Goal: Communication & Community: Answer question/provide support

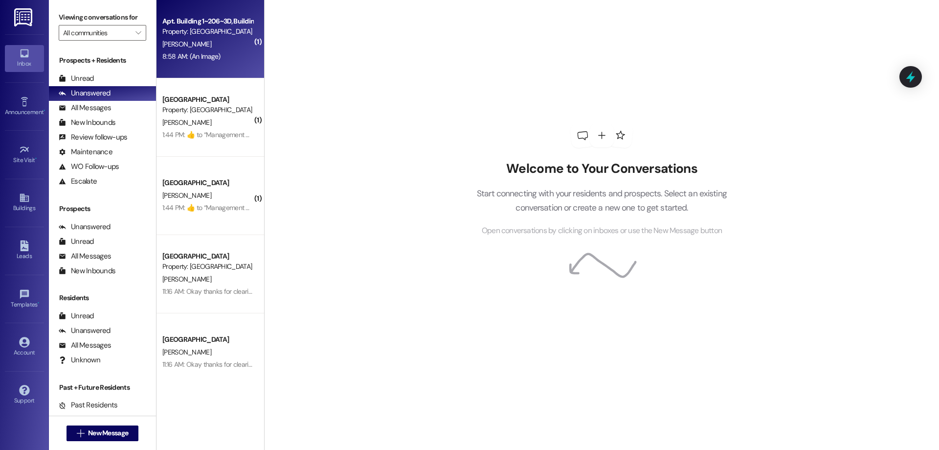
click at [244, 37] on div "Apt. Building 1~206~3D, Building 1 Colonial House Property: [GEOGRAPHIC_DATA] […" at bounding box center [211, 39] width 108 height 78
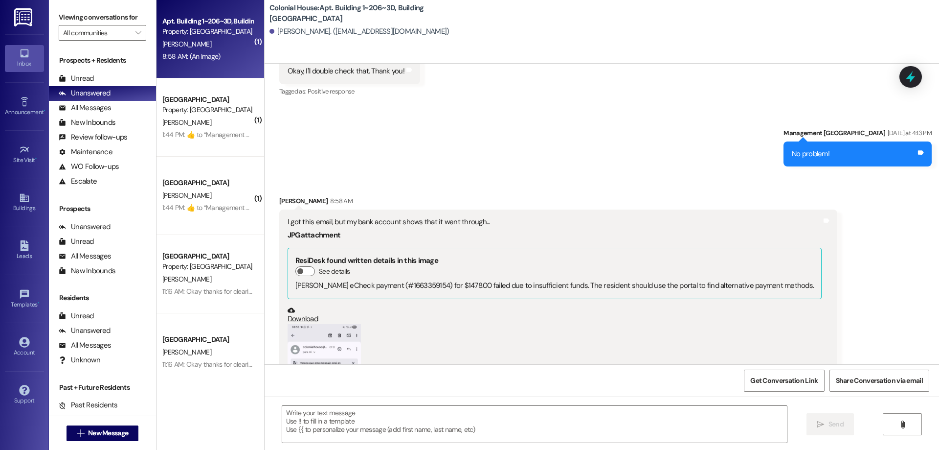
scroll to position [7510, 0]
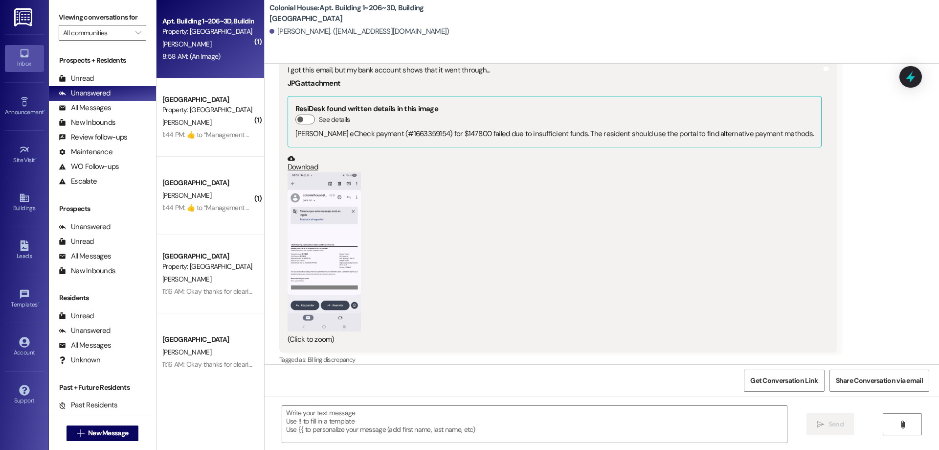
click at [329, 225] on button "Zoom image" at bounding box center [324, 251] width 73 height 159
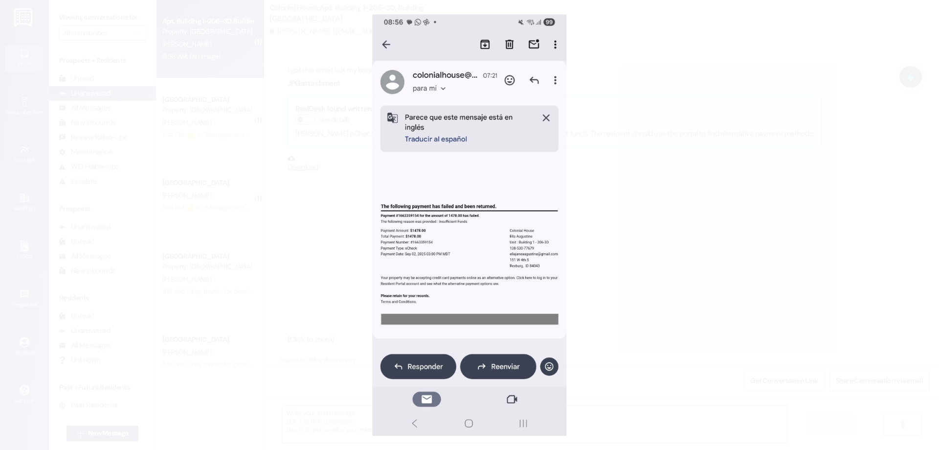
click at [671, 270] on button "Unzoom image" at bounding box center [469, 225] width 939 height 450
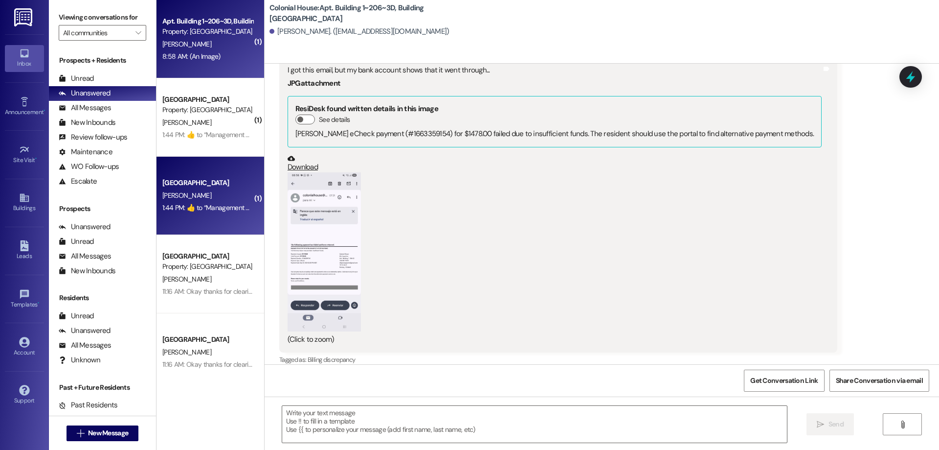
click at [232, 184] on div "[GEOGRAPHIC_DATA]" at bounding box center [207, 183] width 90 height 10
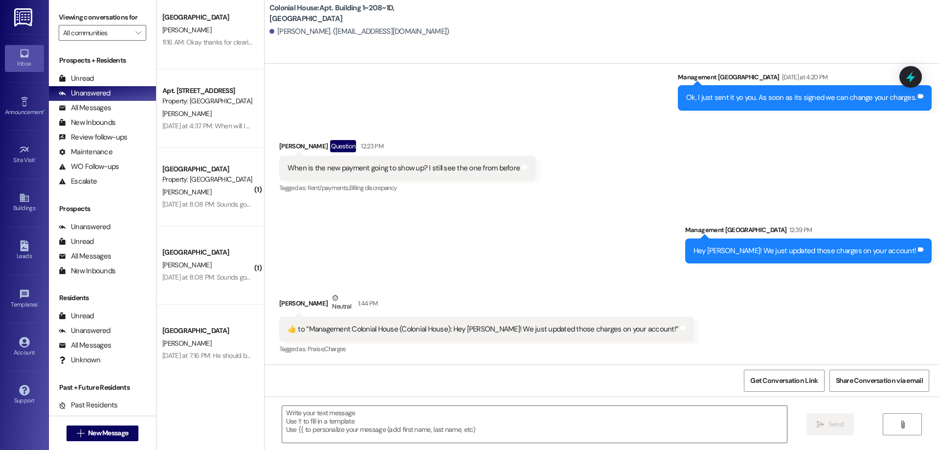
scroll to position [324, 0]
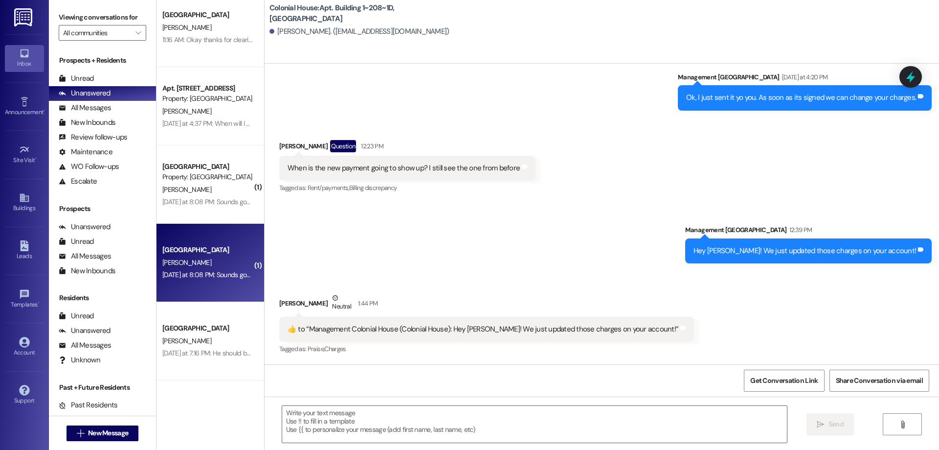
click at [224, 269] on div "Yesterday at 8:08 PM: Sounds good! I'll get that posted Yesterday at 8:08 PM: S…" at bounding box center [207, 275] width 92 height 12
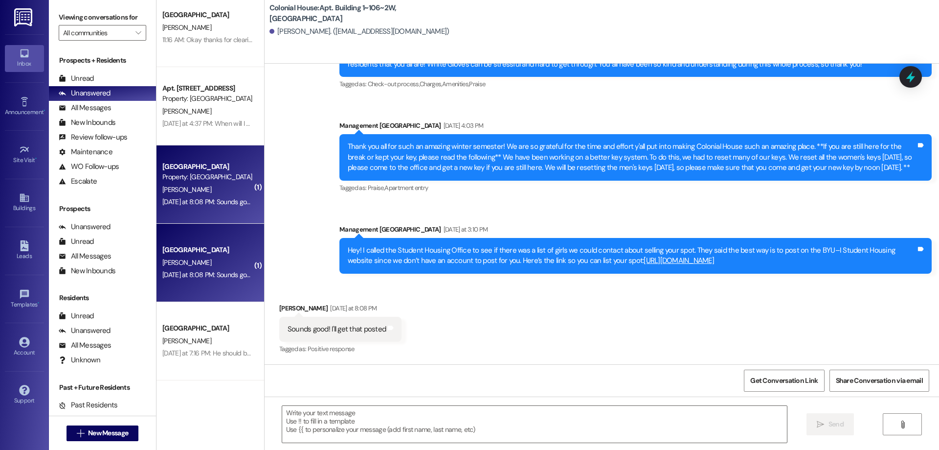
scroll to position [14302, 0]
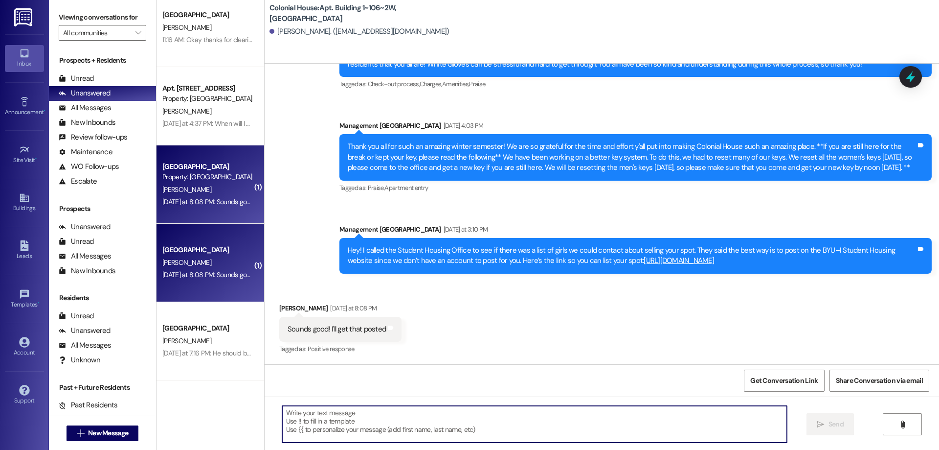
click at [560, 426] on textarea at bounding box center [534, 423] width 505 height 37
type textarea "Thanks!"
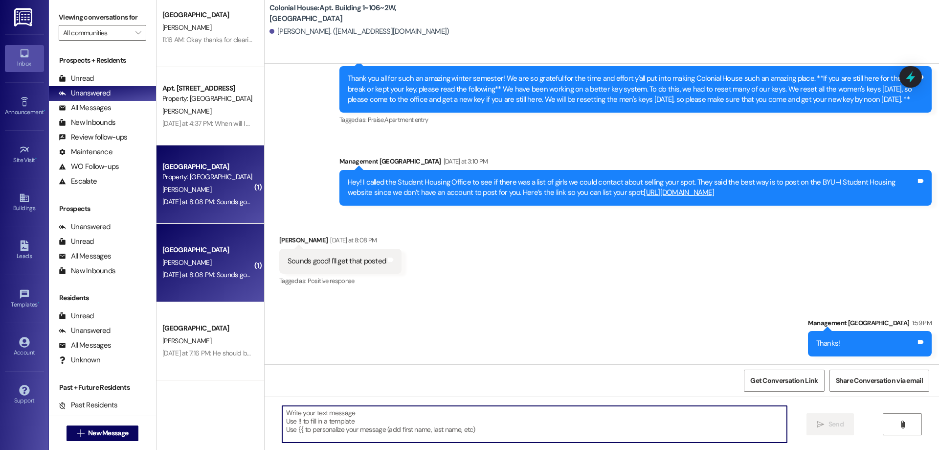
scroll to position [14370, 0]
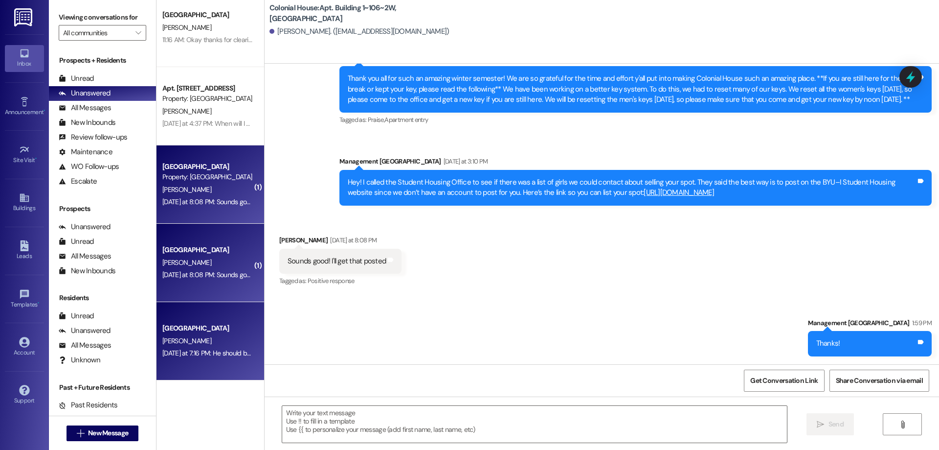
click at [227, 334] on div "[GEOGRAPHIC_DATA]" at bounding box center [207, 328] width 92 height 12
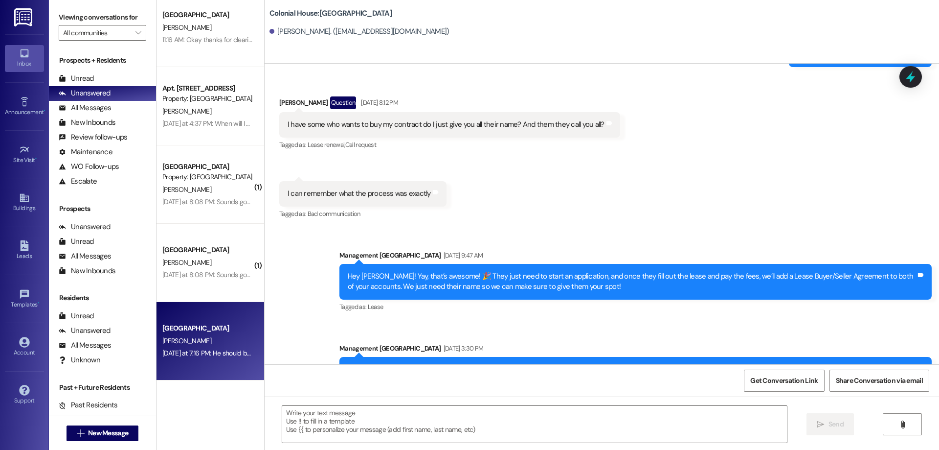
scroll to position [14125, 0]
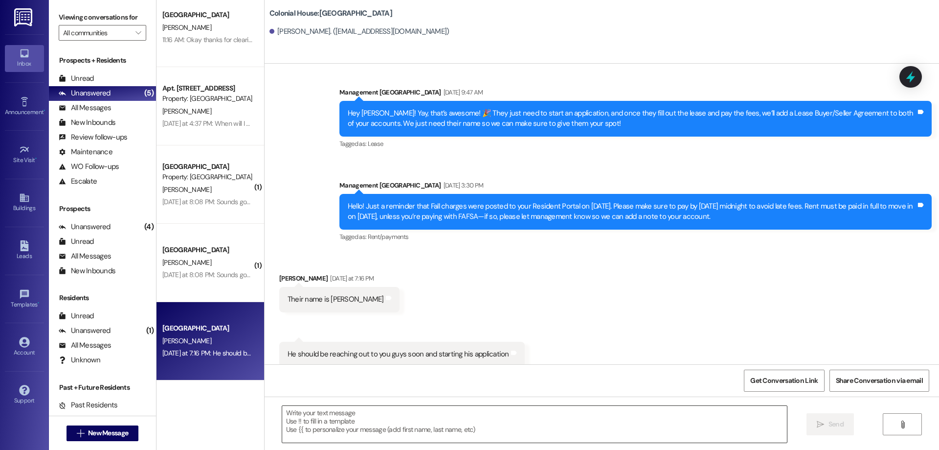
click at [491, 411] on textarea at bounding box center [534, 423] width 505 height 37
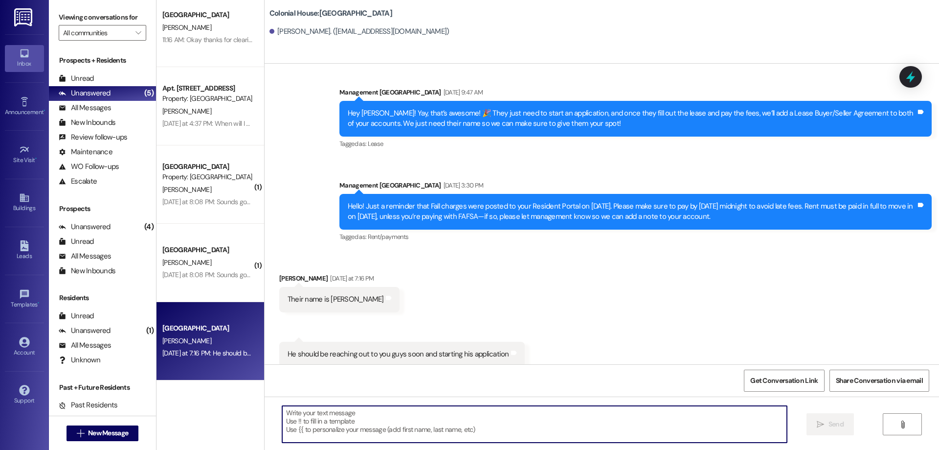
click at [572, 413] on textarea at bounding box center [534, 423] width 505 height 37
type textarea "Ok sweet! We will keep an eye out for his application!"
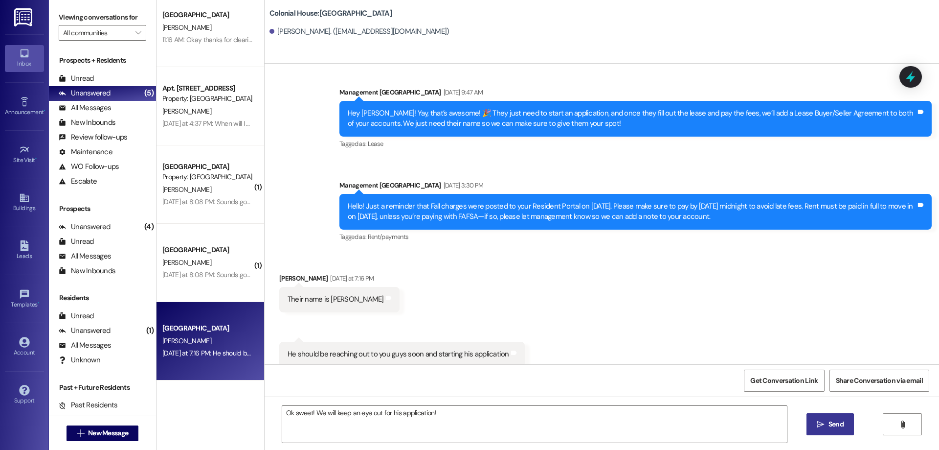
click at [815, 428] on span " Send" at bounding box center [830, 424] width 31 height 10
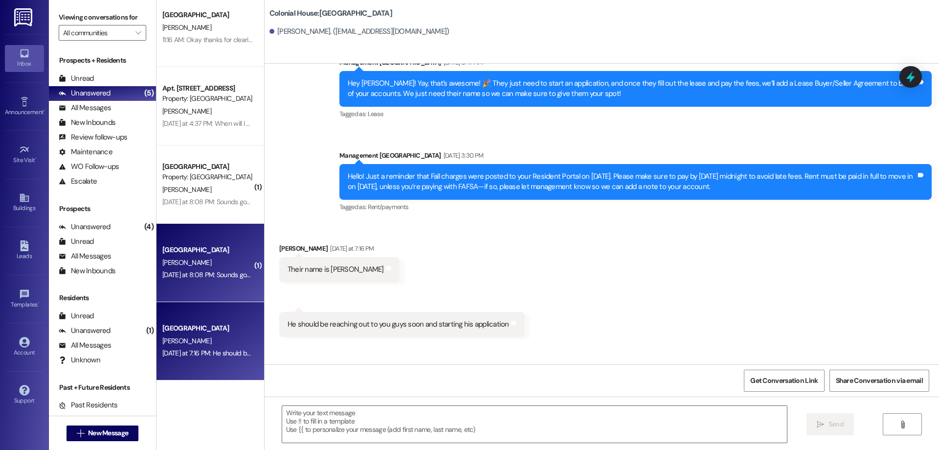
scroll to position [14030, 0]
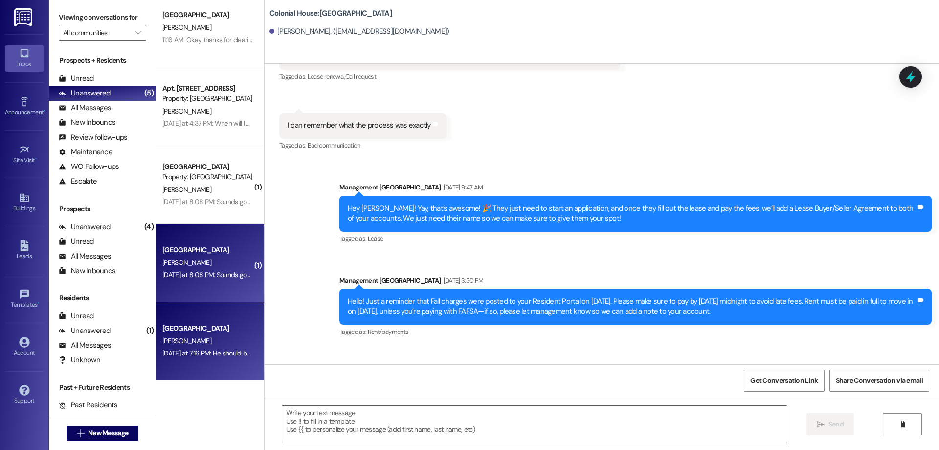
click at [225, 246] on div "[GEOGRAPHIC_DATA]" at bounding box center [207, 250] width 90 height 10
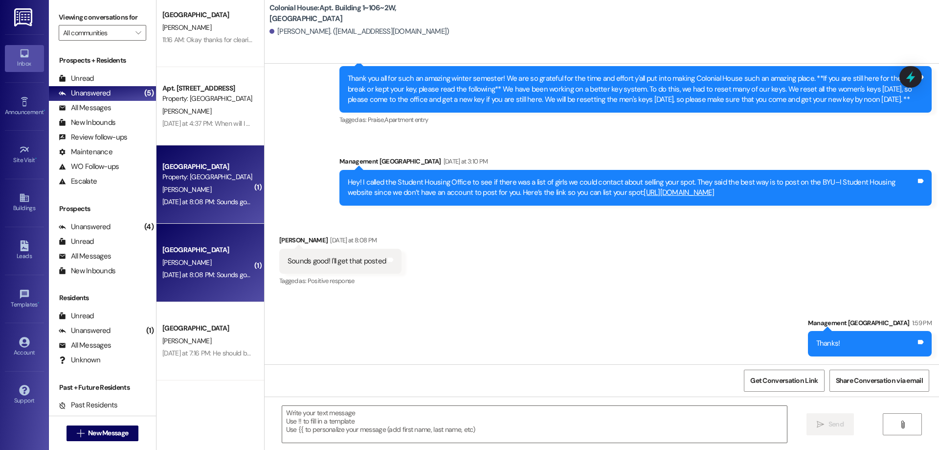
scroll to position [14370, 0]
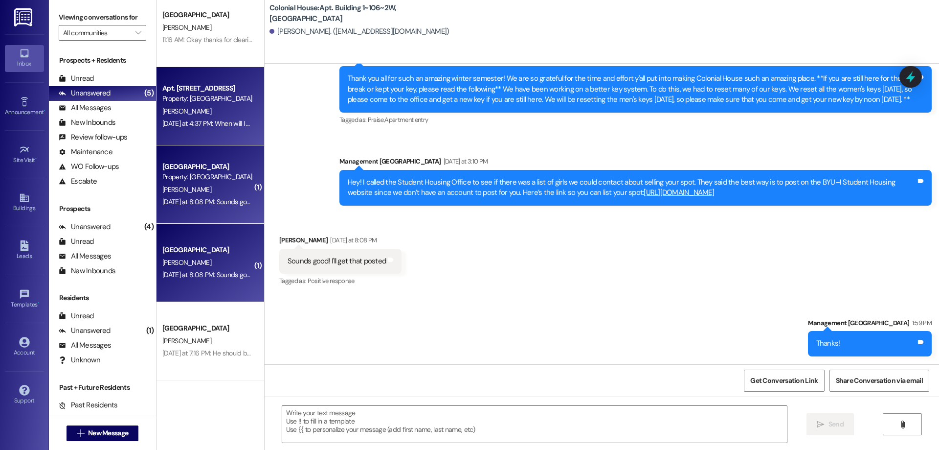
click at [166, 126] on div "Yesterday at 4:37 PM: When will I be able to see that in my email? Or Can I pay…" at bounding box center [337, 123] width 351 height 9
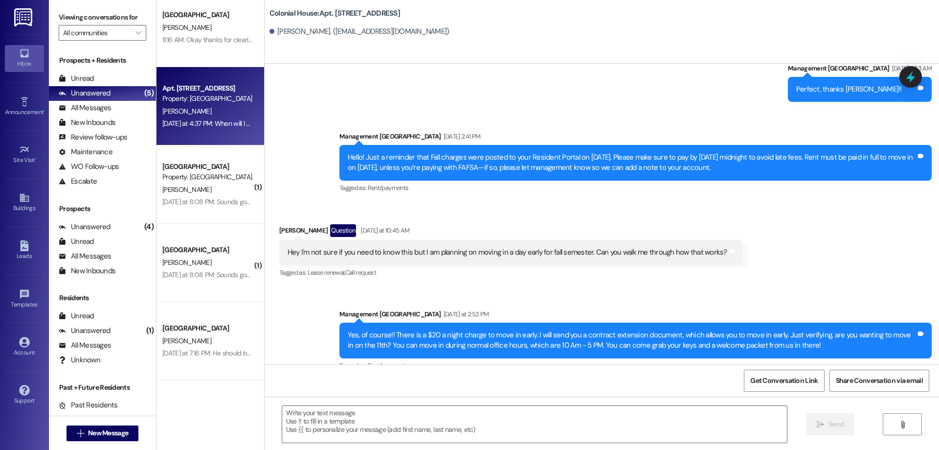
scroll to position [15699, 0]
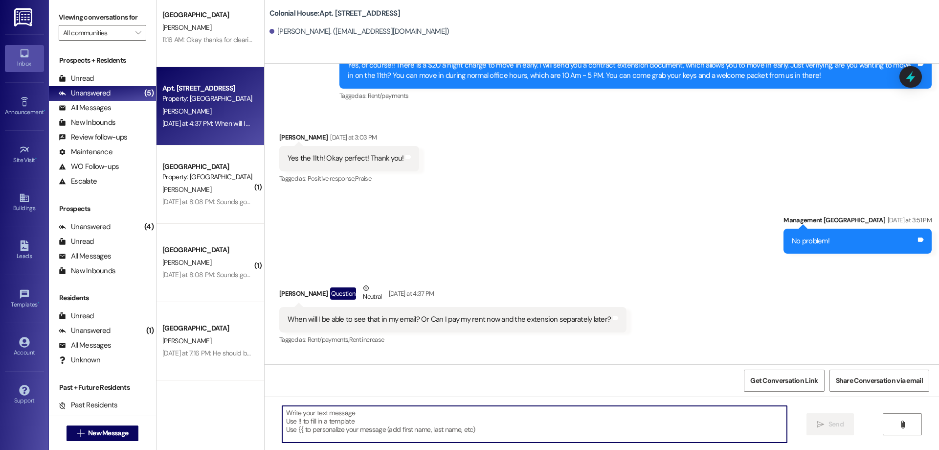
click at [488, 409] on textarea at bounding box center [534, 423] width 505 height 37
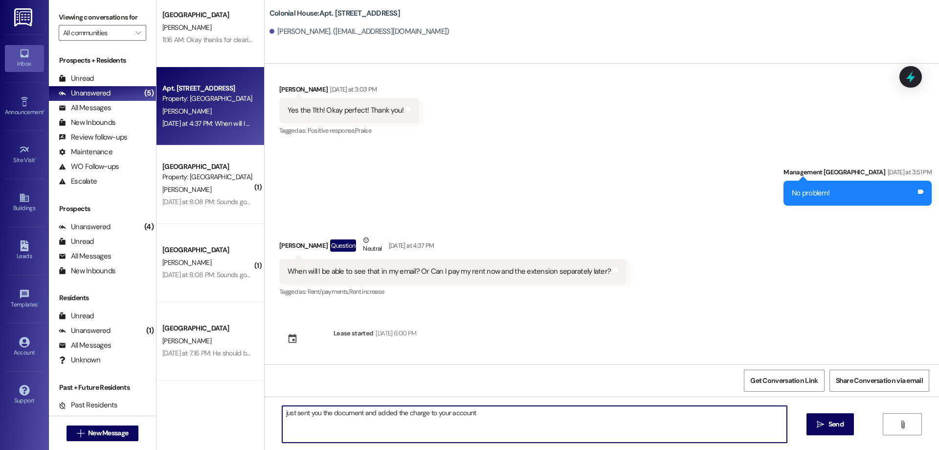
scroll to position [15757, 0]
drag, startPoint x: 512, startPoint y: 418, endPoint x: 250, endPoint y: 398, distance: 262.5
click at [250, 398] on div "( 1 ) Colonial House Prospect M. Barfuss 1:44 PM:  ​👍​ to “ Management Colonial…" at bounding box center [548, 225] width 783 height 450
type textarea "I can send you that lease extension and add the charge now as well. What date a…"
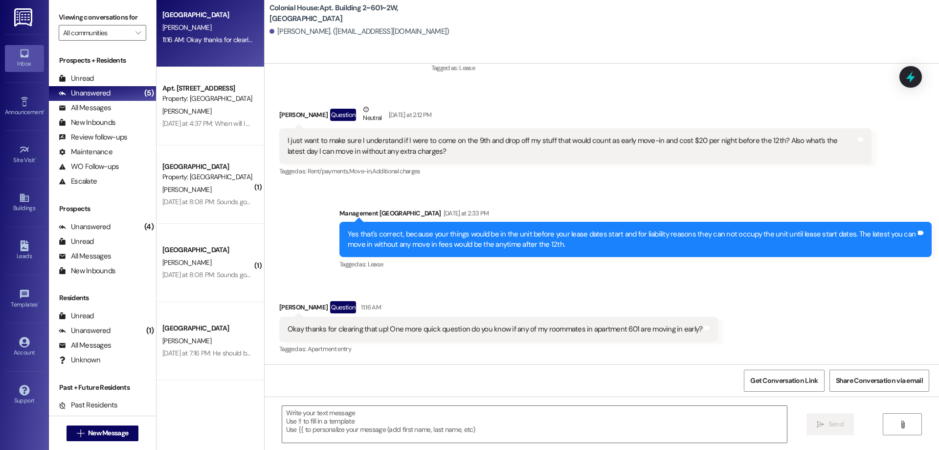
scroll to position [14115, 0]
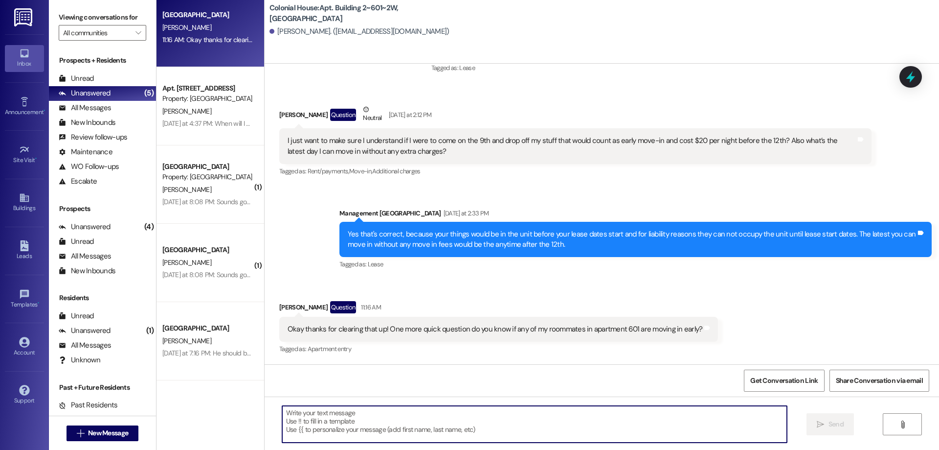
click at [669, 415] on textarea at bounding box center [534, 423] width 505 height 37
type textarea "None are scheduled to."
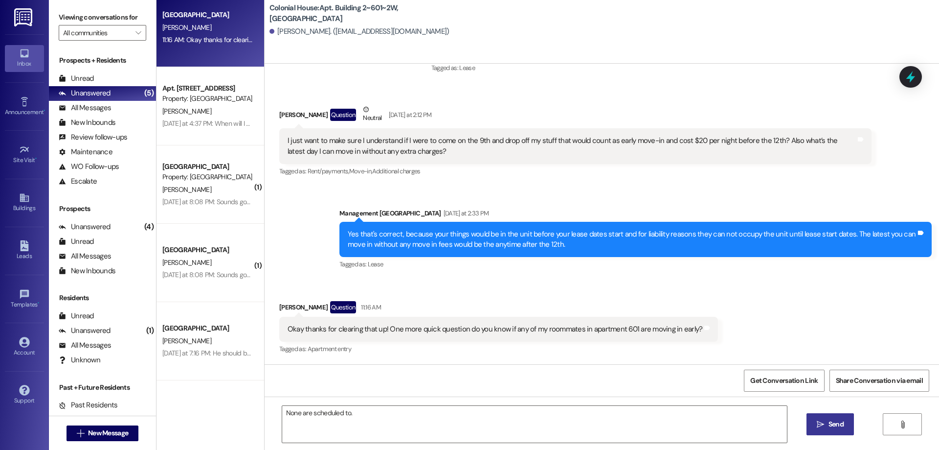
click at [848, 427] on button " Send" at bounding box center [830, 424] width 47 height 22
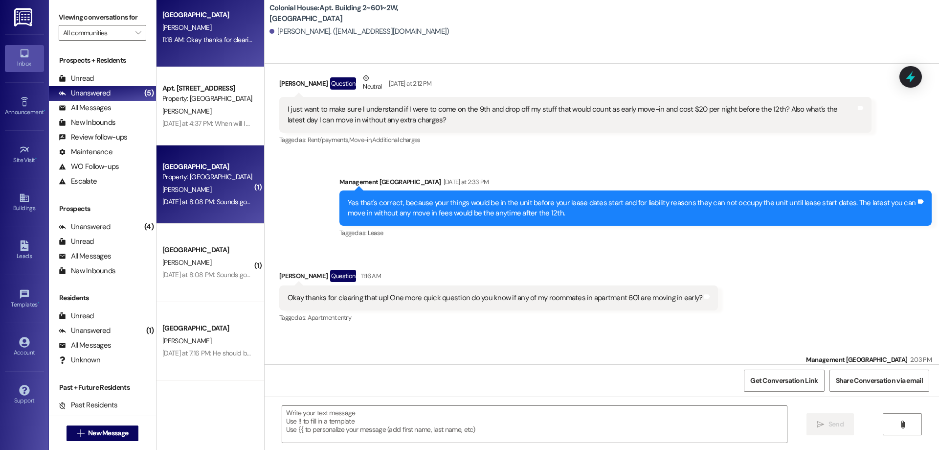
scroll to position [0, 0]
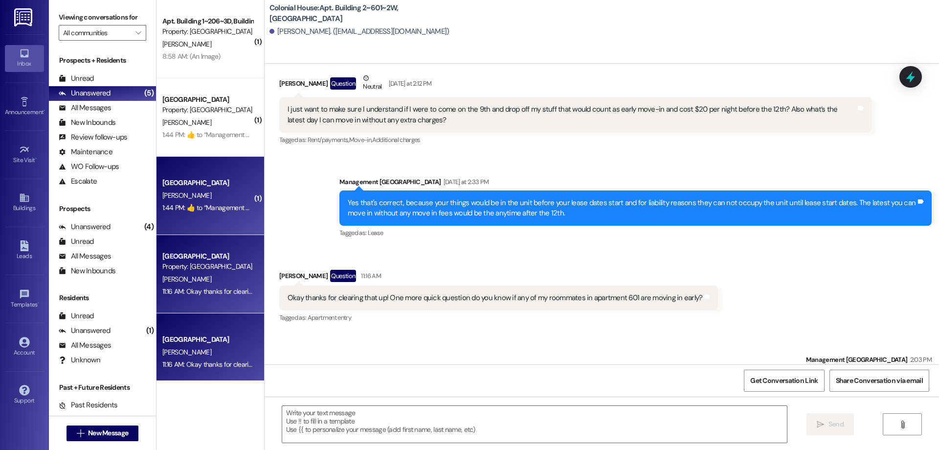
click at [247, 179] on div "Colonial House Prospect M. Barfuss 1:44 PM:  ​👍​ to “ Management Colonial House…" at bounding box center [211, 196] width 108 height 78
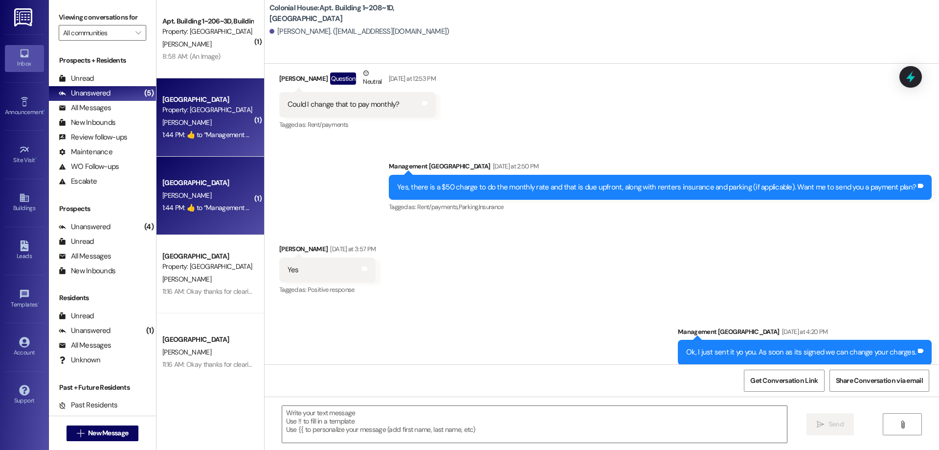
scroll to position [17744, 0]
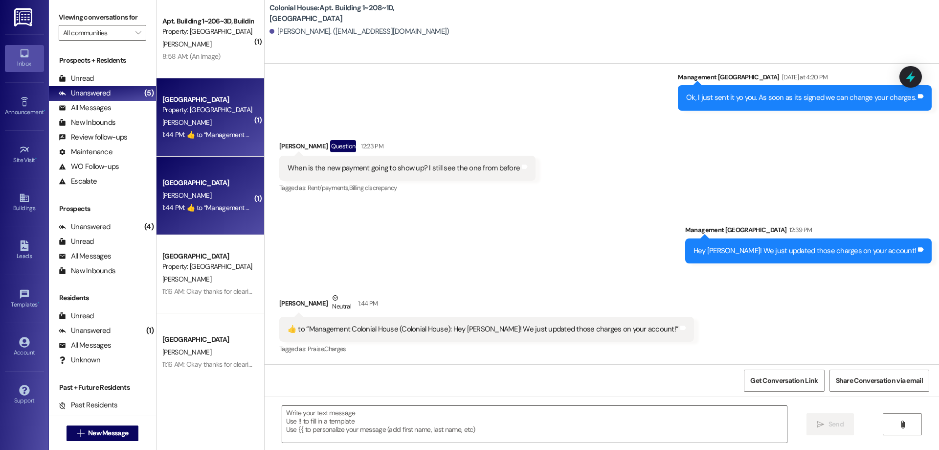
click at [561, 429] on textarea at bounding box center [534, 423] width 505 height 37
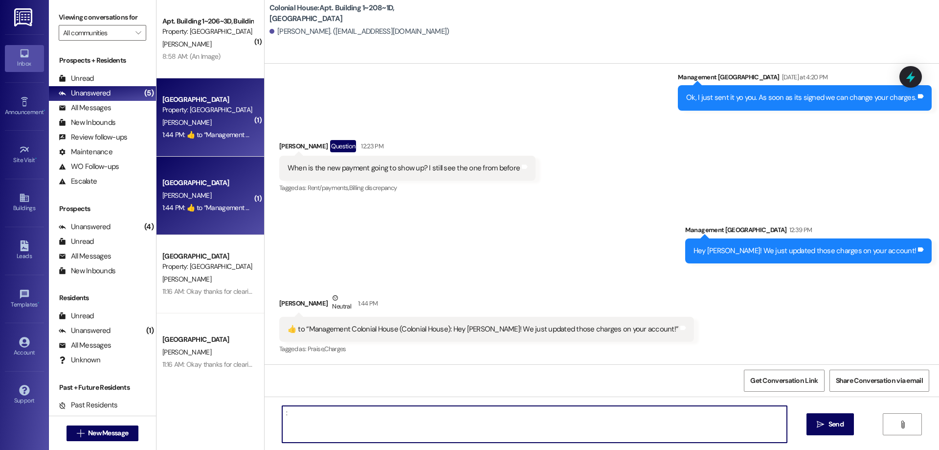
type textarea ":)"
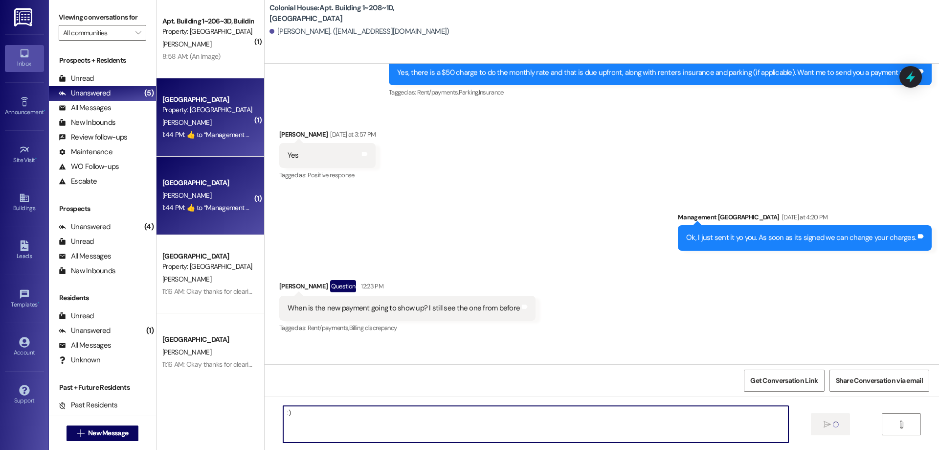
scroll to position [17581, 0]
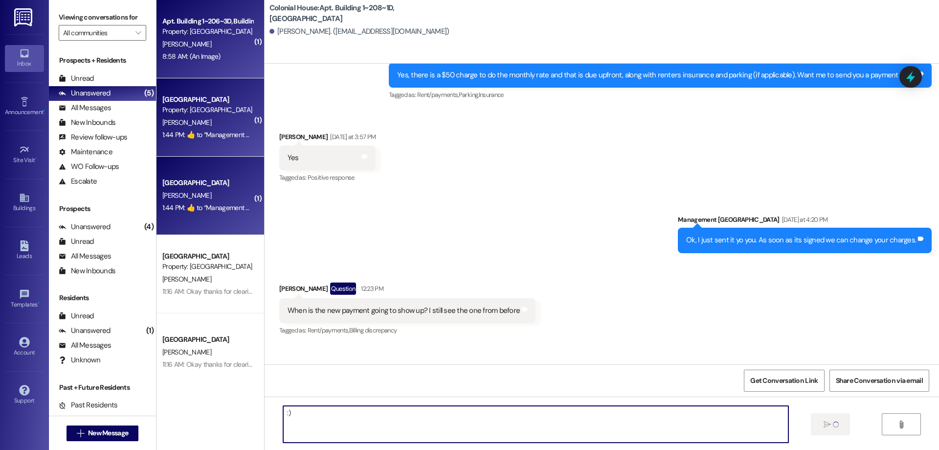
click at [211, 38] on div "[PERSON_NAME]" at bounding box center [207, 44] width 92 height 12
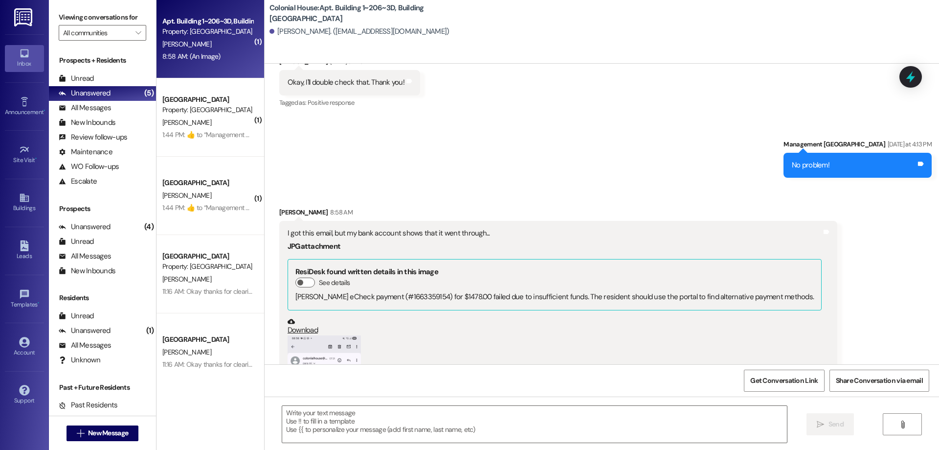
scroll to position [7510, 0]
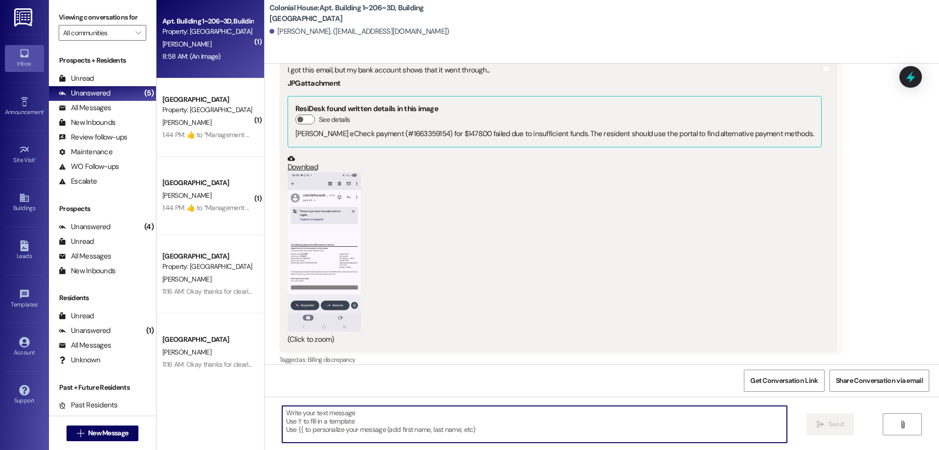
click at [559, 428] on textarea at bounding box center [534, 423] width 505 height 37
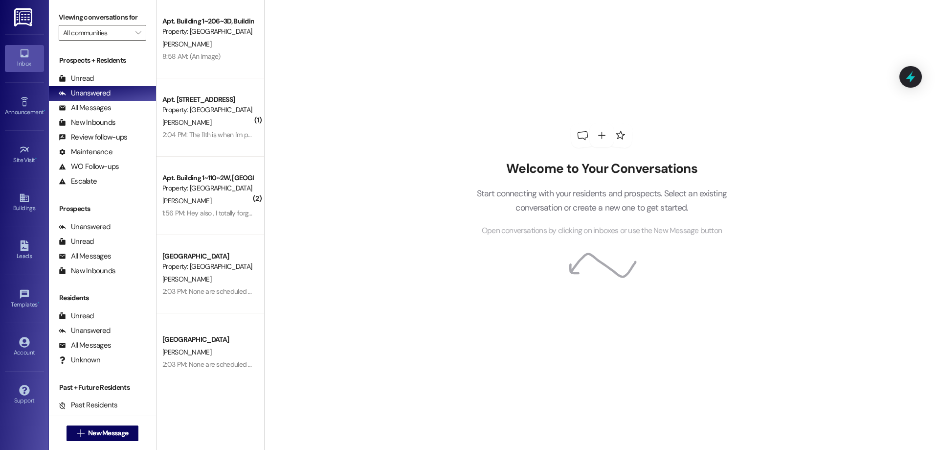
click at [198, 182] on div "Apt. Building 1~110~2W, Building 1 Colonial House" at bounding box center [207, 178] width 90 height 10
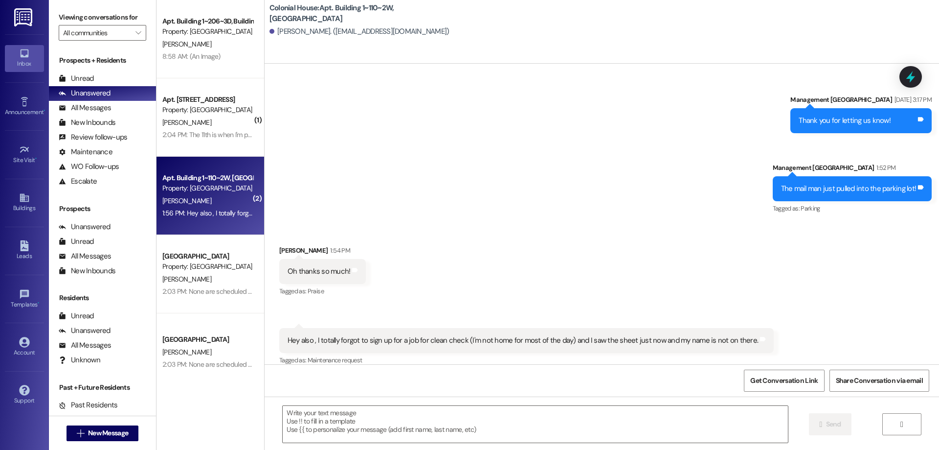
scroll to position [994, 0]
click at [78, 434] on icon "" at bounding box center [80, 433] width 7 height 8
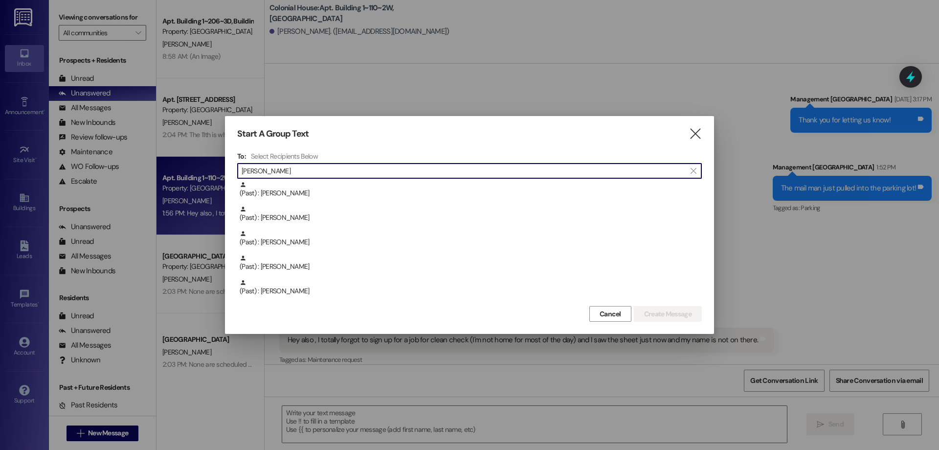
drag, startPoint x: 254, startPoint y: 173, endPoint x: 333, endPoint y: 163, distance: 79.3
click at [333, 163] on div " madelyn " at bounding box center [469, 171] width 465 height 16
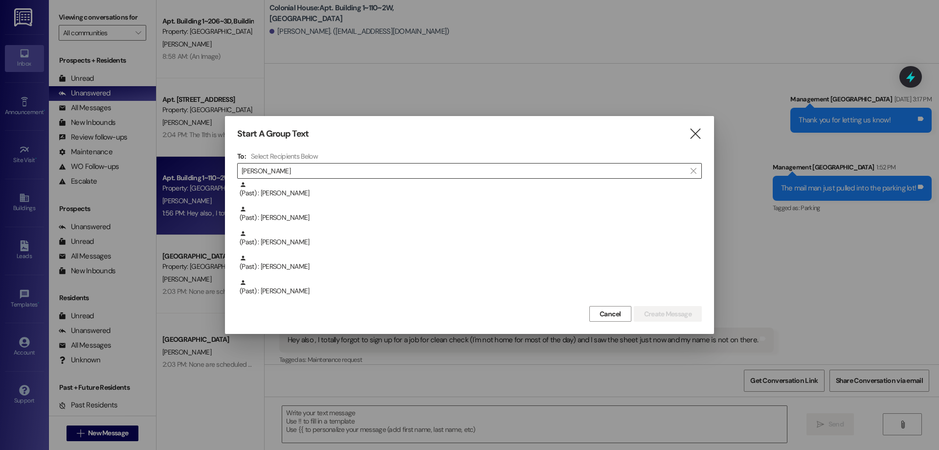
click at [330, 169] on input "madelyn" at bounding box center [464, 171] width 444 height 14
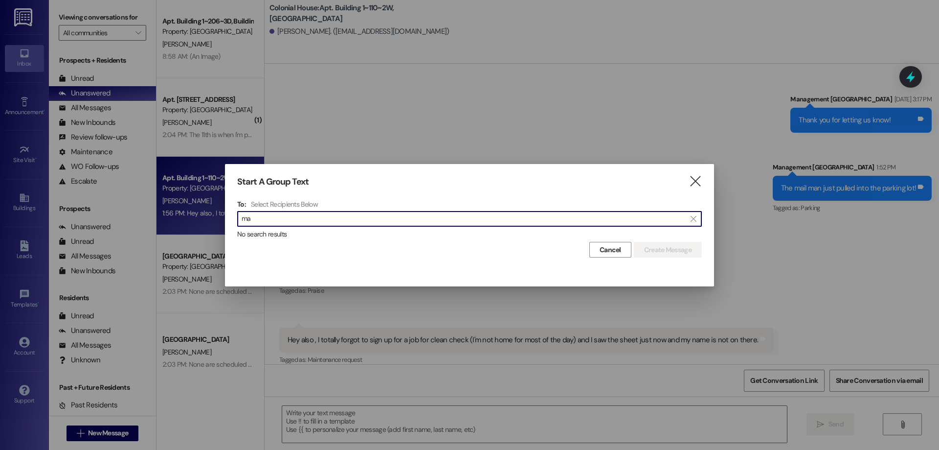
type input "m"
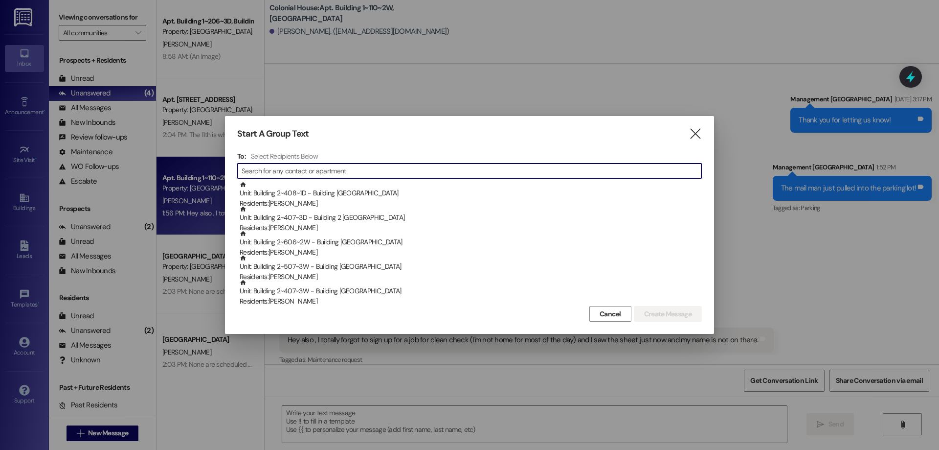
click at [698, 143] on div "Start A Group Text  To: Select Recipients Below  Unit: Building 2~408~1D - Bu…" at bounding box center [469, 225] width 489 height 218
click at [694, 139] on icon "" at bounding box center [695, 134] width 13 height 10
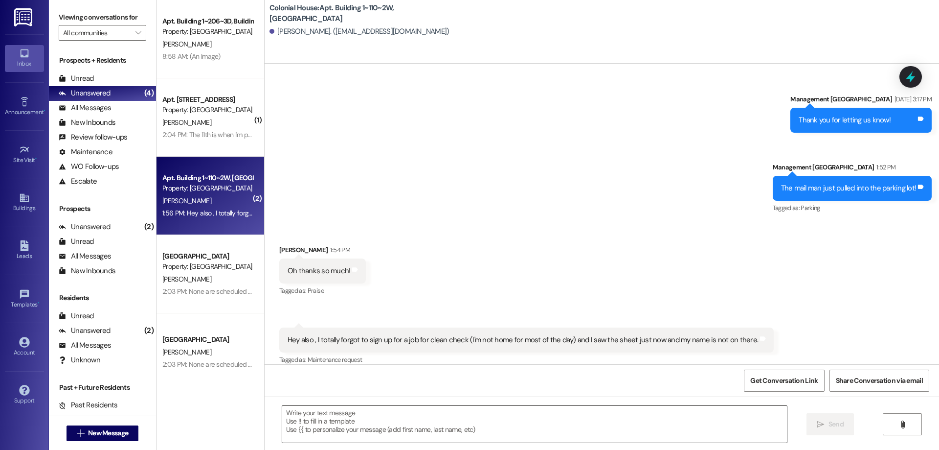
click at [636, 419] on textarea at bounding box center [534, 423] width 505 height 37
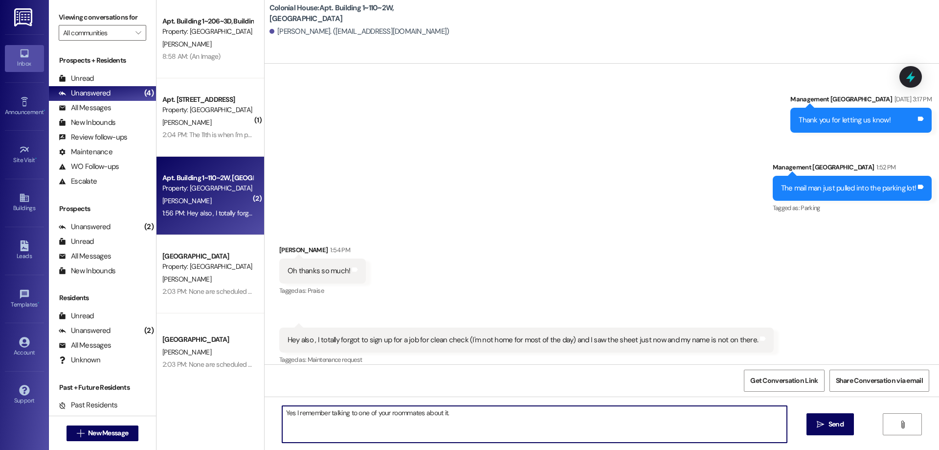
click at [510, 416] on textarea "Yes I remember talking to one of your roommates about it." at bounding box center [534, 423] width 505 height 37
type textarea "Yes I remember talking to one of your roommates about it. We will get you guys …"
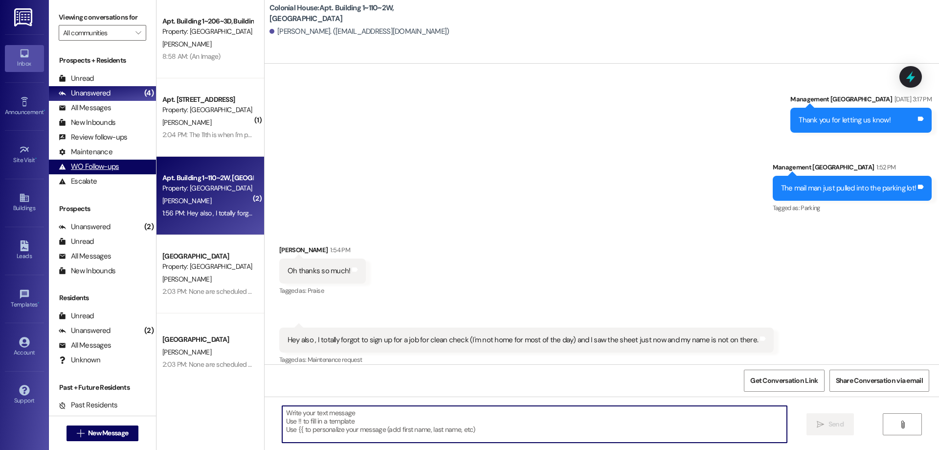
scroll to position [993, 0]
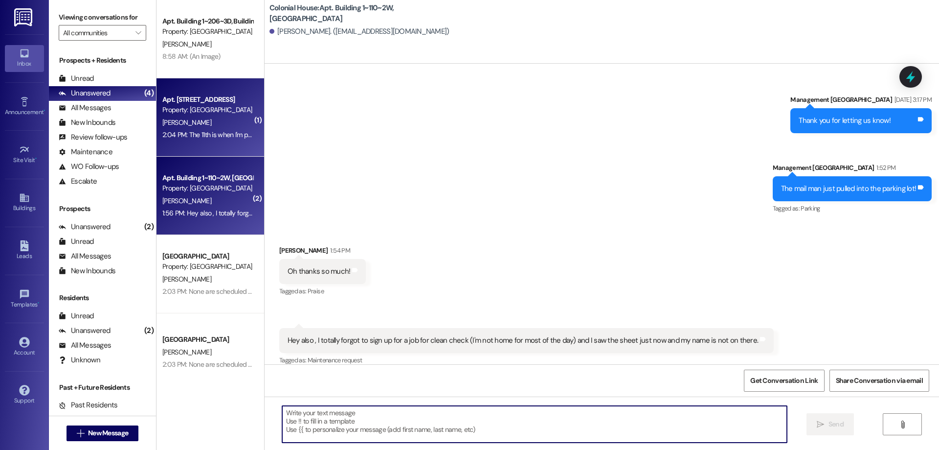
click at [209, 111] on div "Property: [GEOGRAPHIC_DATA]" at bounding box center [207, 110] width 90 height 10
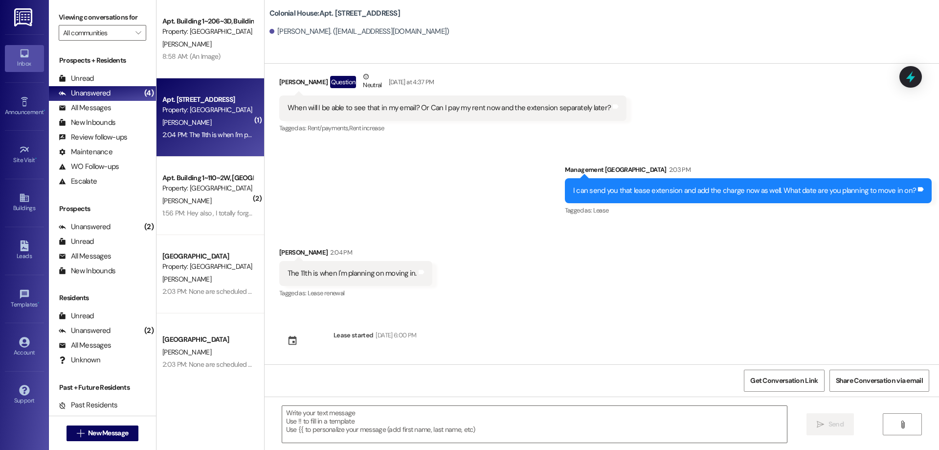
scroll to position [15922, 0]
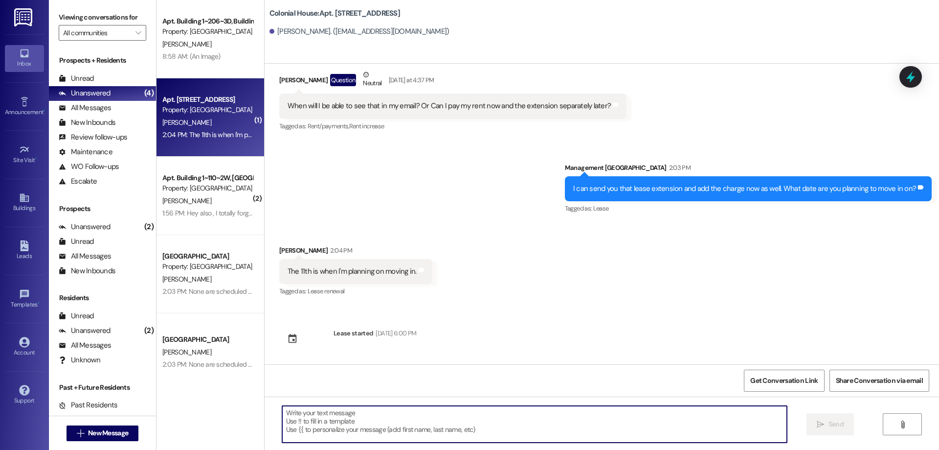
click at [581, 429] on textarea at bounding box center [534, 423] width 505 height 37
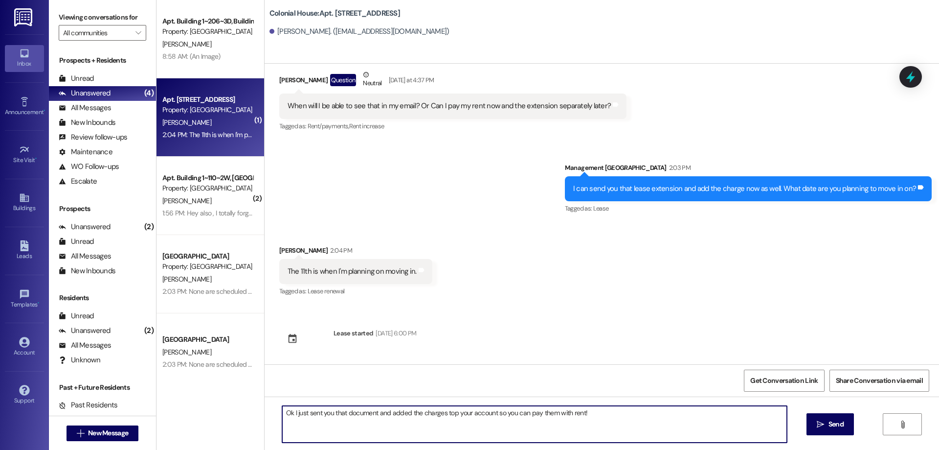
click at [677, 414] on textarea "Ok I just sent you that document and added the charges top your account so you …" at bounding box center [534, 423] width 505 height 37
click at [446, 413] on textarea "Ok I just sent you that document and added the charges top your account so you …" at bounding box center [534, 423] width 505 height 37
click at [447, 413] on textarea "Ok I just sent you that document and added the charges top your account so you …" at bounding box center [534, 423] width 505 height 37
type textarea "Ok I just sent you that document and added the charges to your account so you c…"
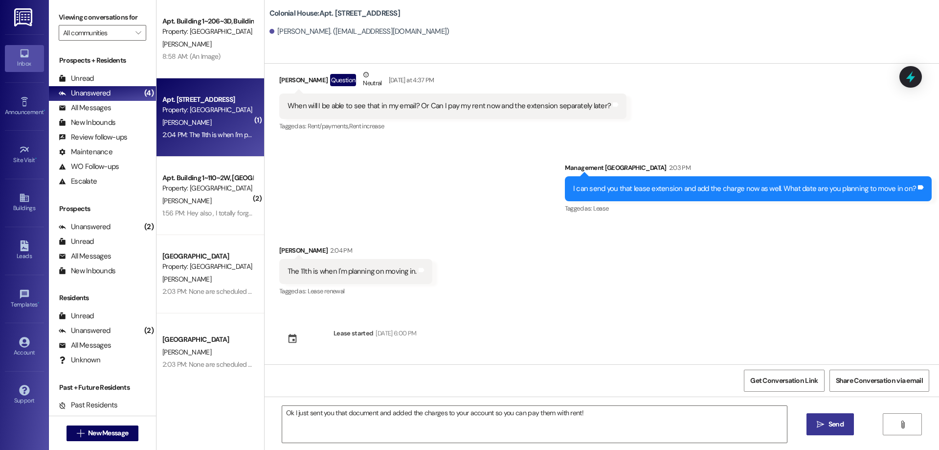
click at [841, 424] on span "Send" at bounding box center [836, 424] width 15 height 10
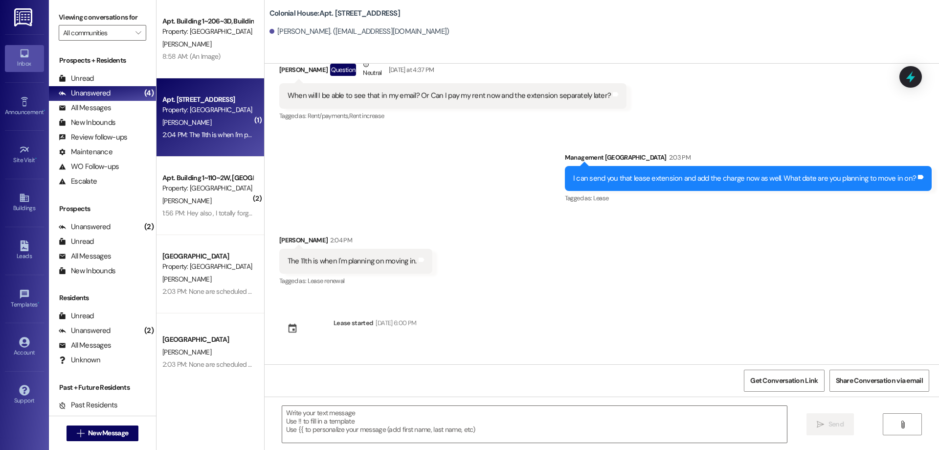
scroll to position [15864, 0]
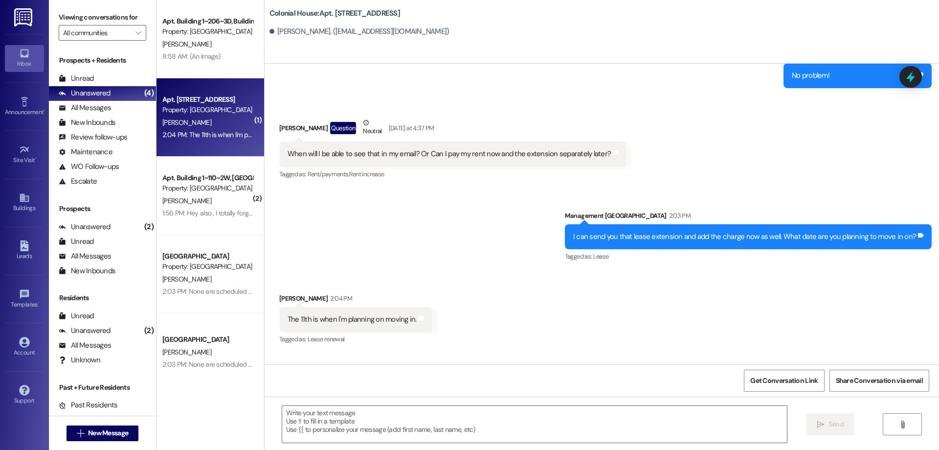
click at [680, 224] on div "Management Colonial House 2:03 PM" at bounding box center [748, 217] width 367 height 14
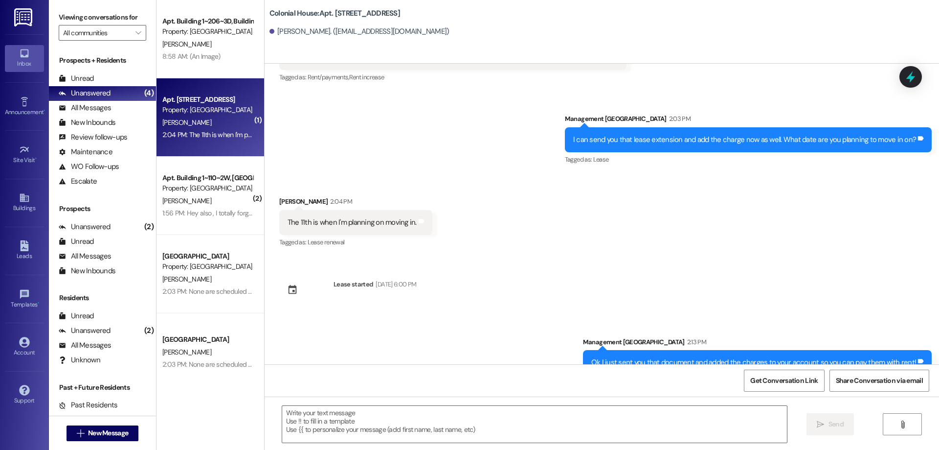
scroll to position [15990, 0]
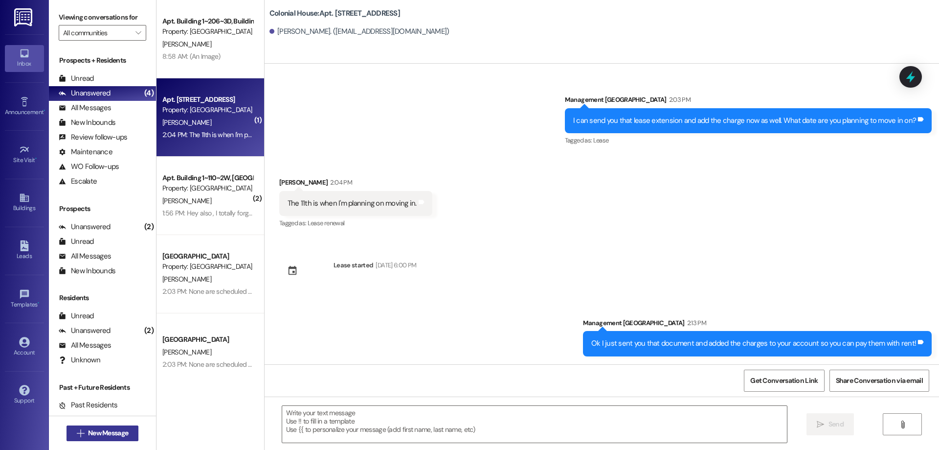
click at [97, 433] on span "New Message" at bounding box center [108, 433] width 40 height 10
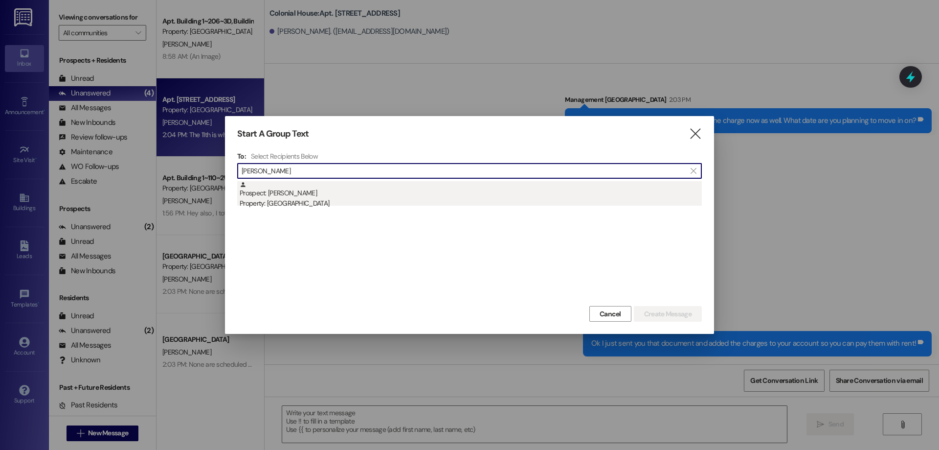
type input "jay alley"
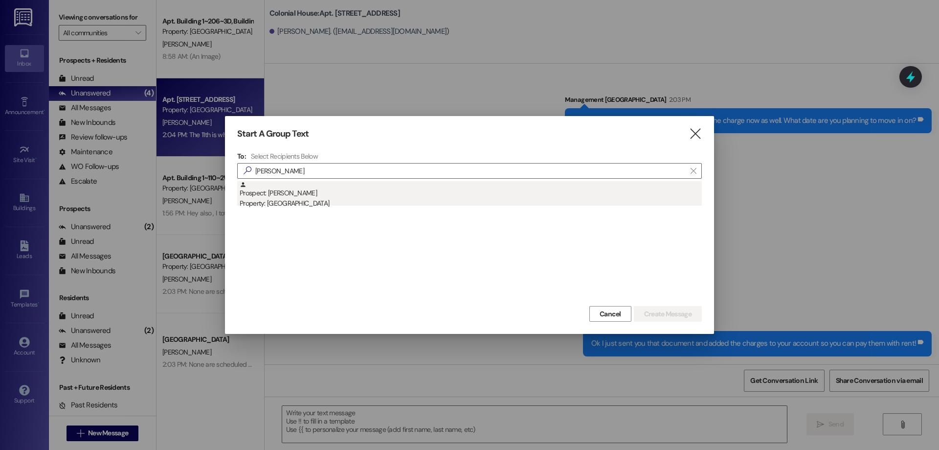
click at [336, 197] on div "Prospect: Jay Alley Property: Colonial House" at bounding box center [471, 195] width 462 height 28
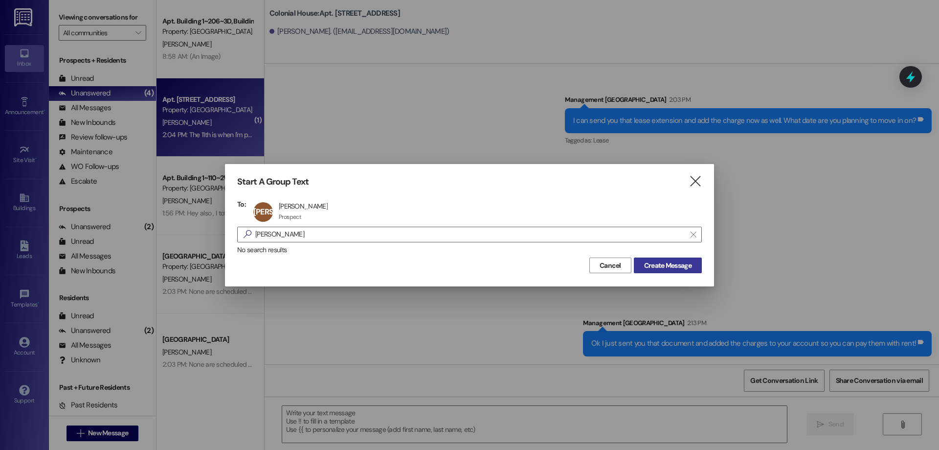
click at [677, 263] on span "Create Message" at bounding box center [667, 265] width 47 height 10
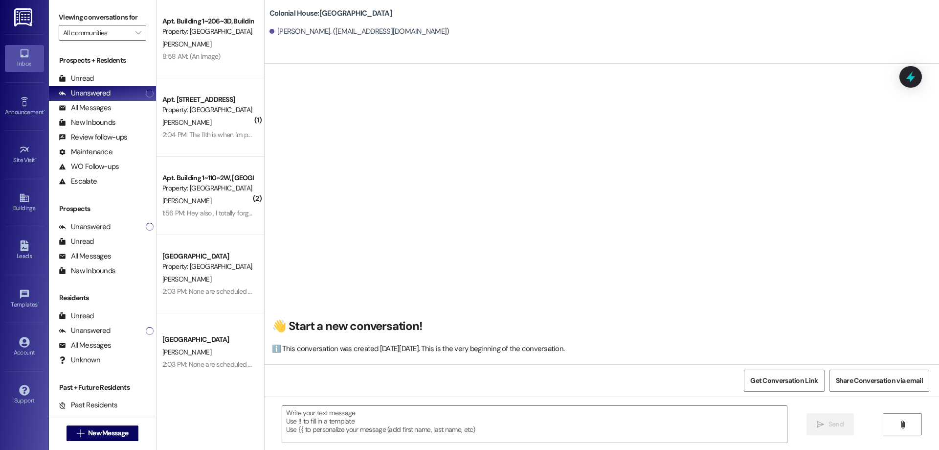
scroll to position [0, 0]
click at [557, 428] on textarea at bounding box center [534, 423] width 505 height 37
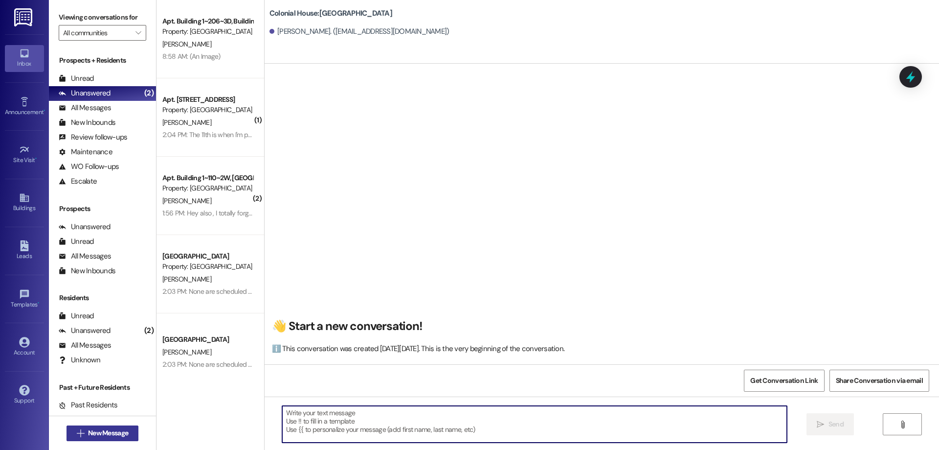
click at [117, 428] on span "New Message" at bounding box center [108, 433] width 40 height 10
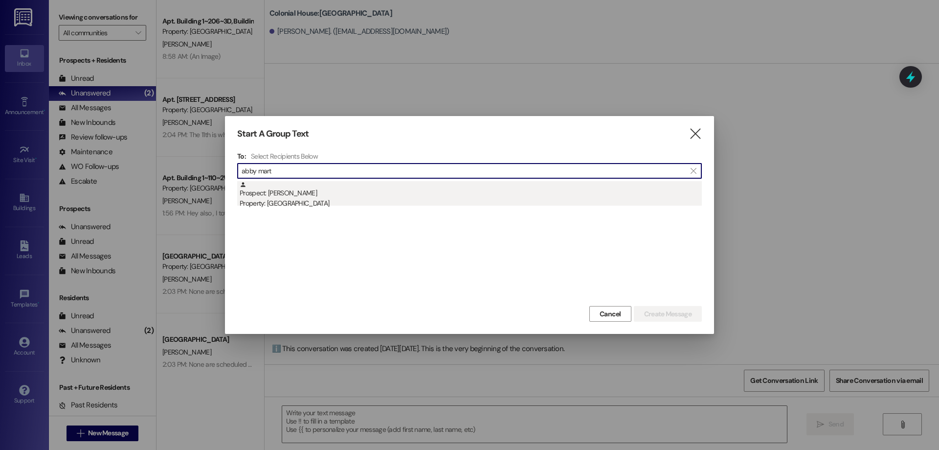
type input "abby mart"
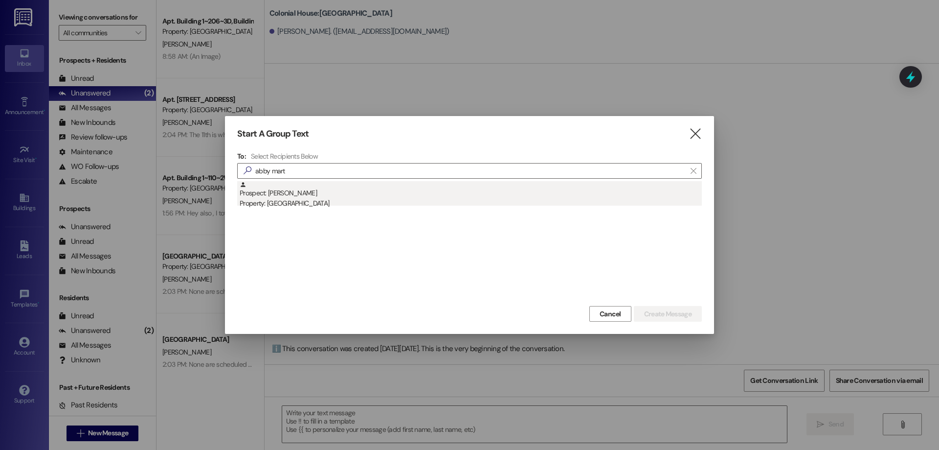
click at [392, 197] on div "Prospect: Abby Martin Property: Colonial House" at bounding box center [471, 195] width 462 height 28
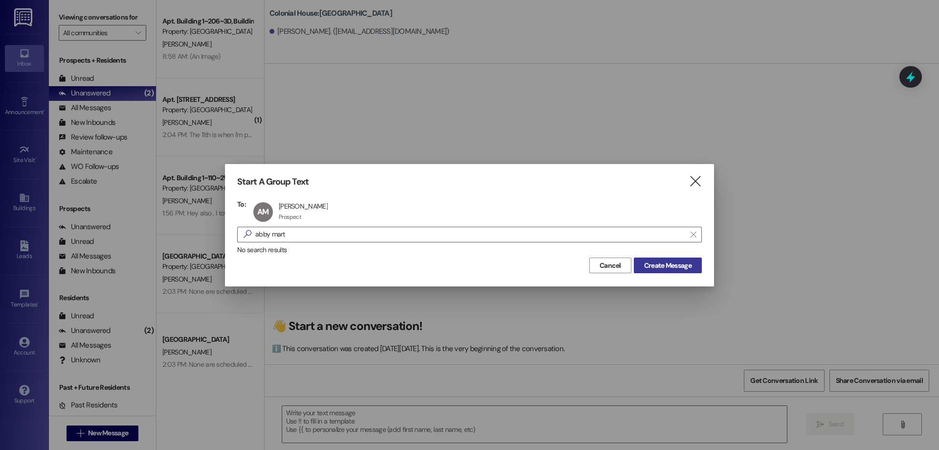
click at [679, 270] on span "Create Message" at bounding box center [667, 265] width 47 height 10
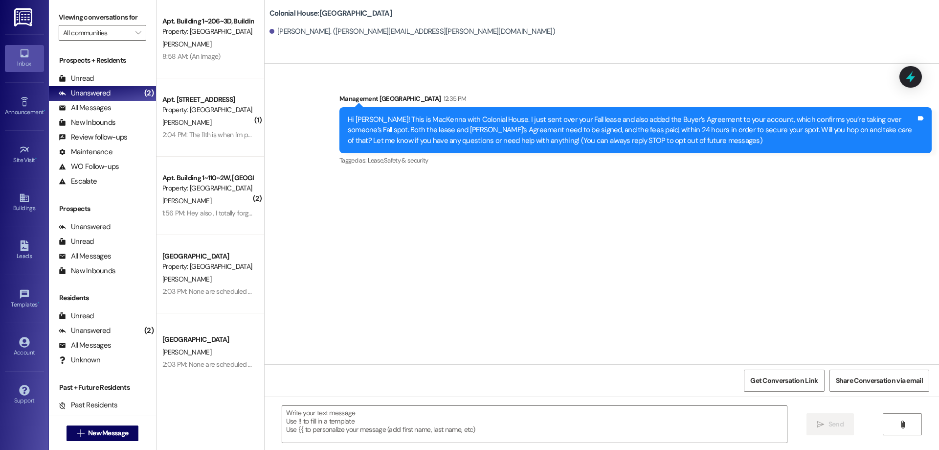
scroll to position [0, 0]
click at [503, 409] on textarea at bounding box center [534, 423] width 505 height 37
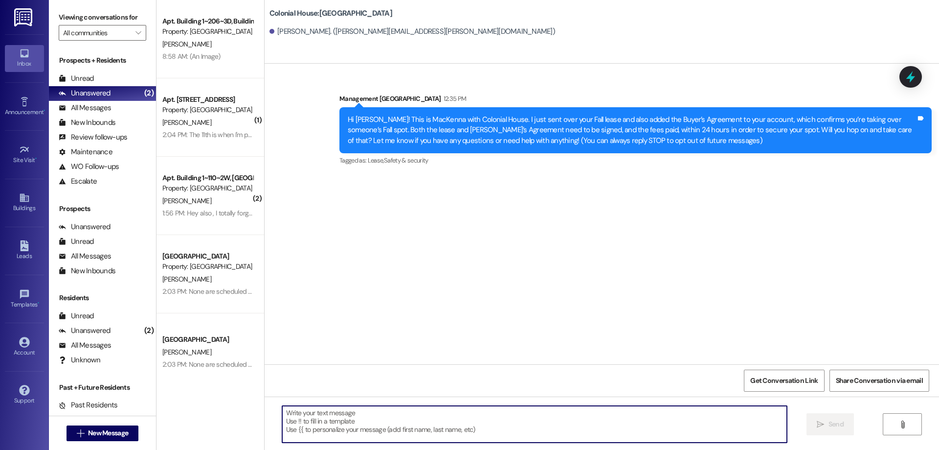
paste textarea "Hi ______! This is ______ with Colonial House. How are you doing today? Thank y…"
type textarea "Hi ______! This is ______ with Colonial House. How are you doing today? Thank y…"
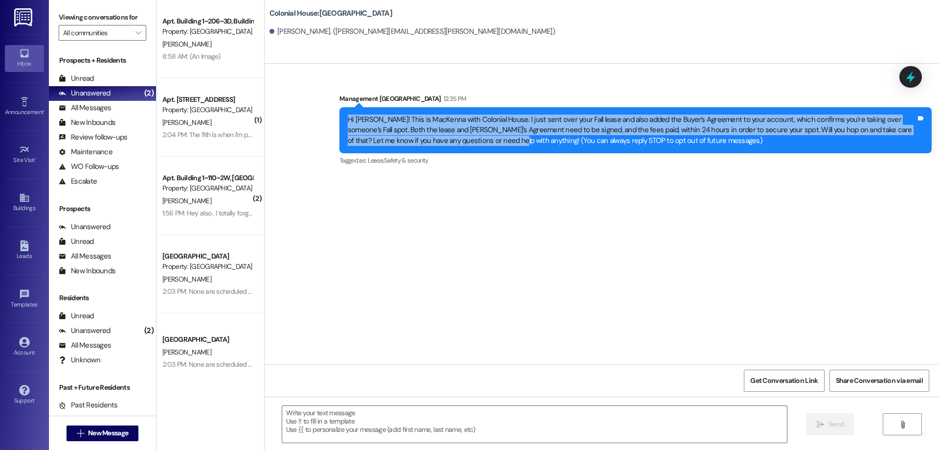
drag, startPoint x: 338, startPoint y: 118, endPoint x: 455, endPoint y: 147, distance: 120.9
click at [455, 147] on div "Hi Abby! This is MacKenna with Colonial House. I just sent over your Fall lease…" at bounding box center [635, 130] width 592 height 46
copy div "Hi Abby! This is MacKenna with Colonial House. I just sent over your Fall lease…"
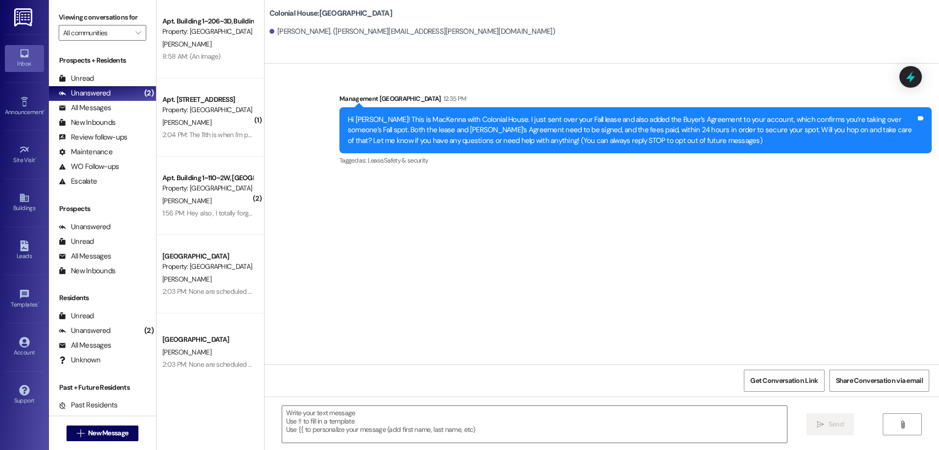
drag, startPoint x: 754, startPoint y: 280, endPoint x: 626, endPoint y: 269, distance: 128.6
click at [752, 278] on div "Sent via SMS Management Colonial House 12:35 PM Hi Abby! This is MacKenna with …" at bounding box center [602, 214] width 675 height 300
click at [79, 429] on icon "" at bounding box center [80, 433] width 7 height 8
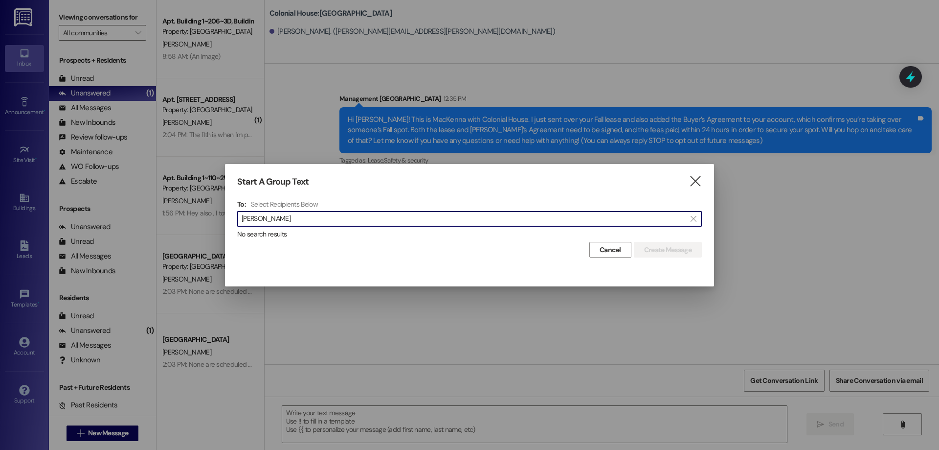
type input "madison ott"
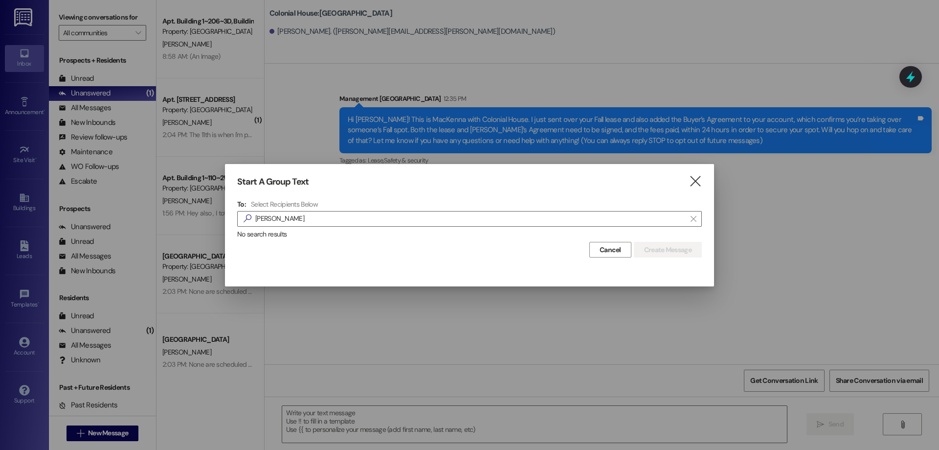
drag, startPoint x: 698, startPoint y: 176, endPoint x: 692, endPoint y: 176, distance: 6.4
click at [698, 176] on icon "" at bounding box center [695, 181] width 13 height 10
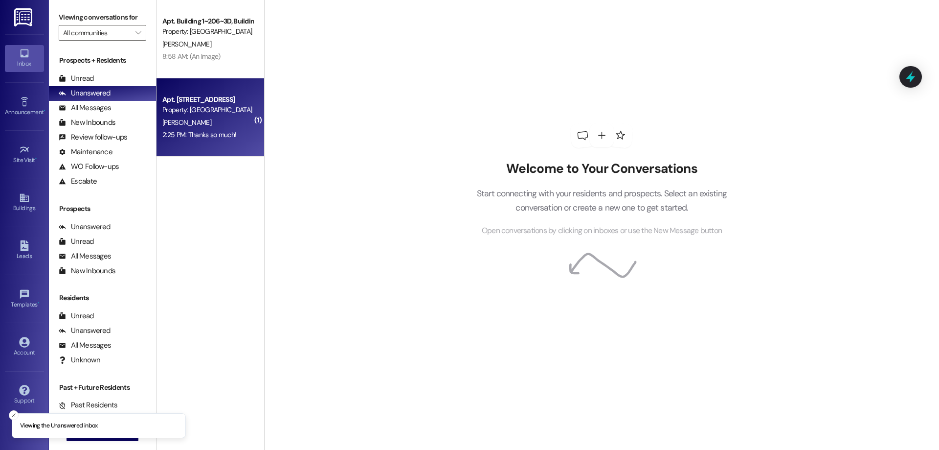
click at [238, 114] on div "Property: [GEOGRAPHIC_DATA]" at bounding box center [207, 110] width 90 height 10
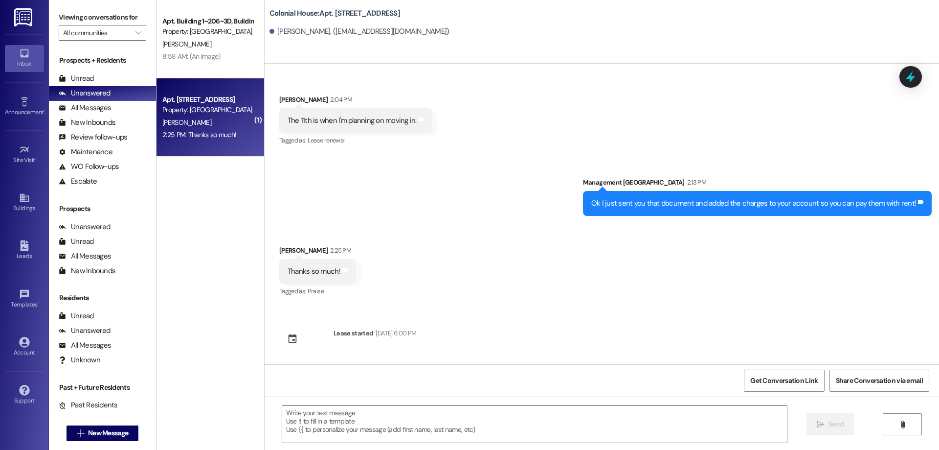
scroll to position [16073, 0]
click at [487, 419] on textarea at bounding box center [534, 423] width 505 height 37
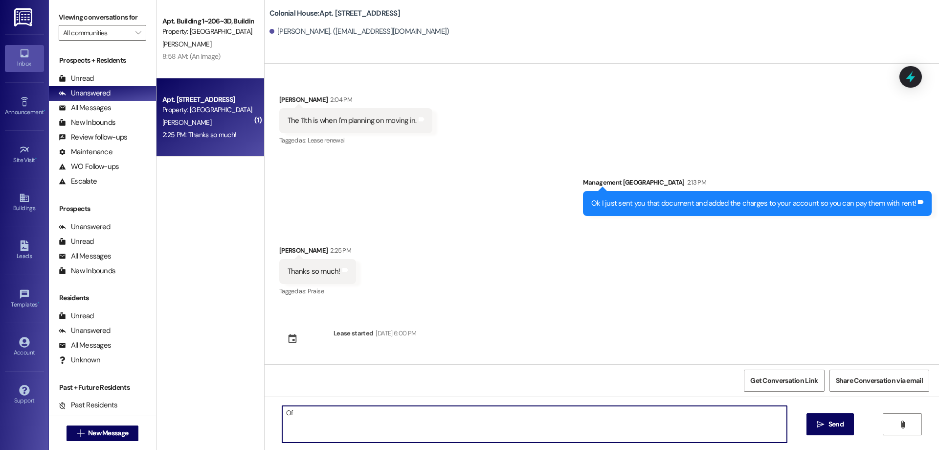
type textarea "O"
type textarea "Of course!"
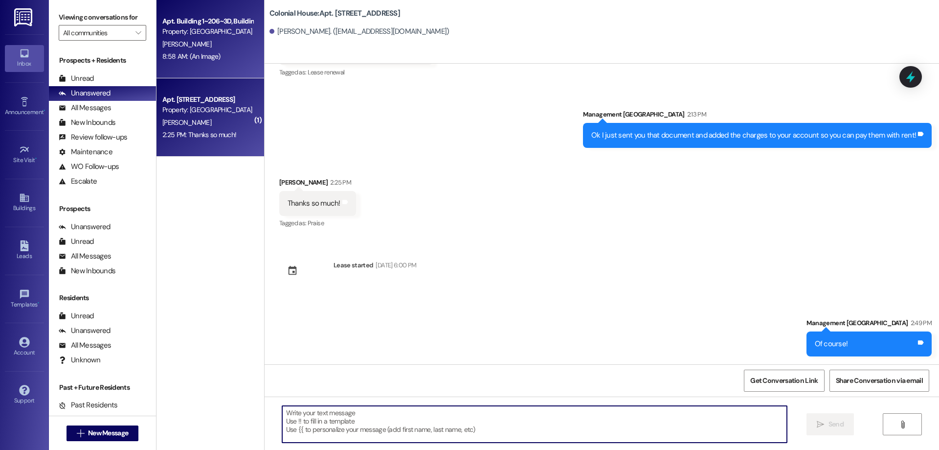
scroll to position [16141, 0]
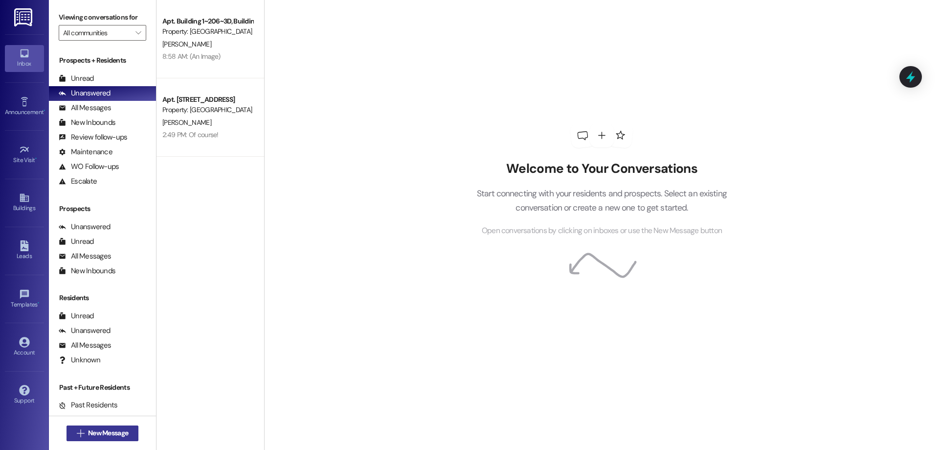
click at [128, 428] on button " New Message" at bounding box center [103, 433] width 72 height 16
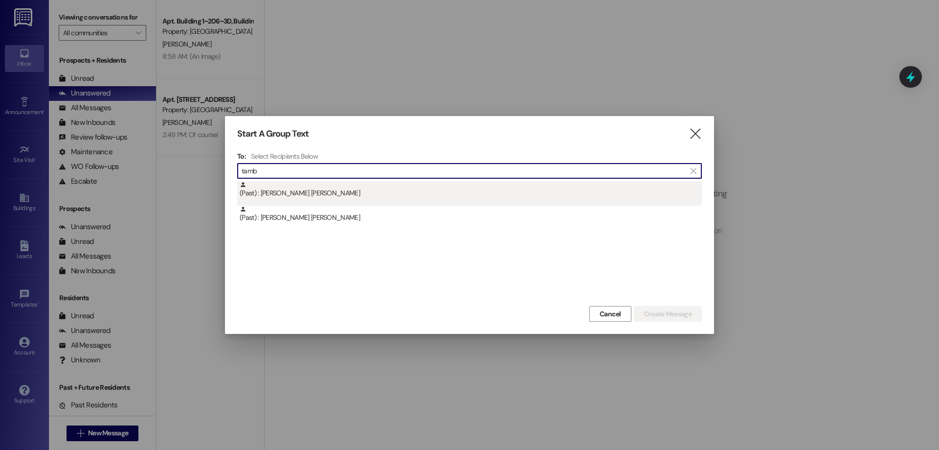
type input "tamb"
click at [309, 200] on div "(Past) : Tamblyn Johnson" at bounding box center [469, 193] width 465 height 24
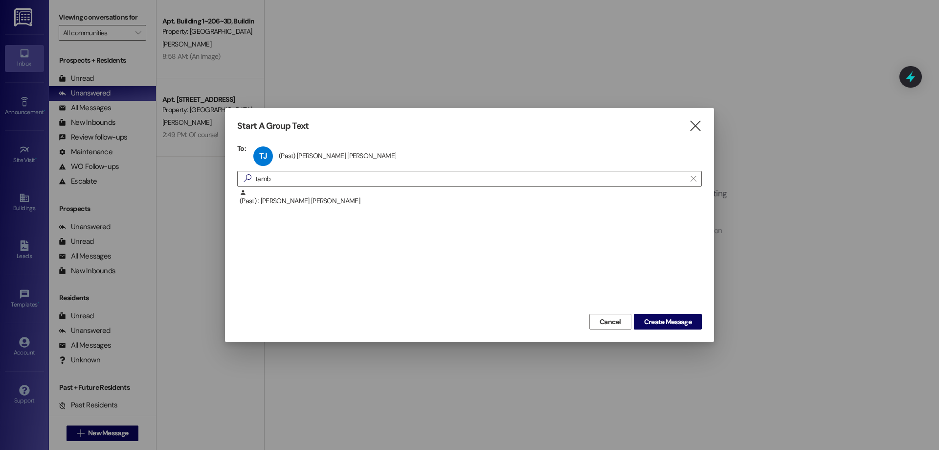
drag, startPoint x: 659, startPoint y: 320, endPoint x: 686, endPoint y: 320, distance: 26.4
click at [660, 320] on span "Create Message" at bounding box center [667, 321] width 47 height 10
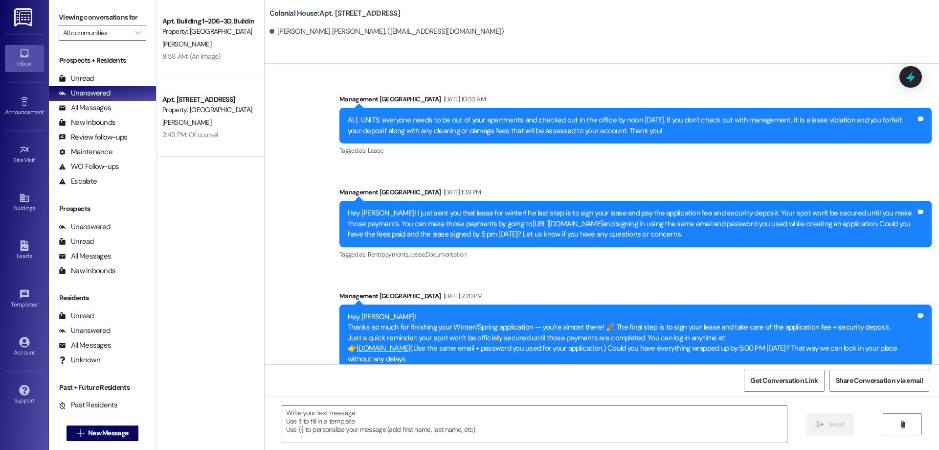
scroll to position [1953, 0]
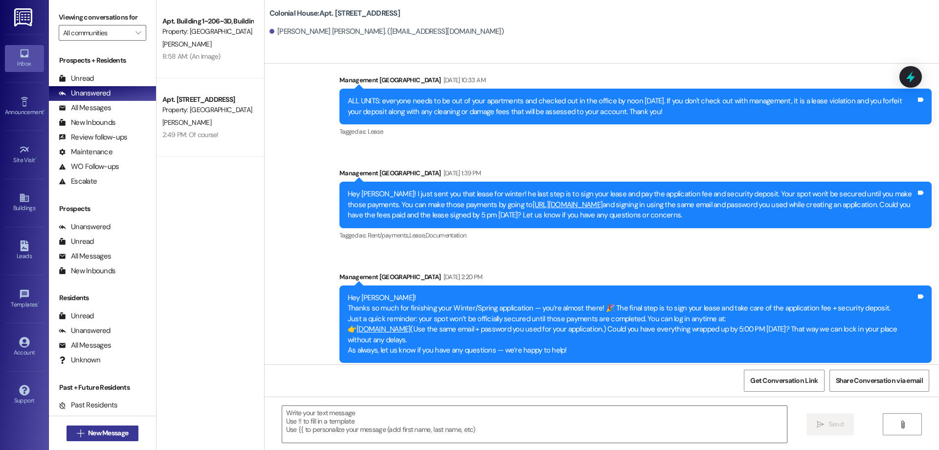
click at [110, 429] on span "New Message" at bounding box center [108, 433] width 40 height 10
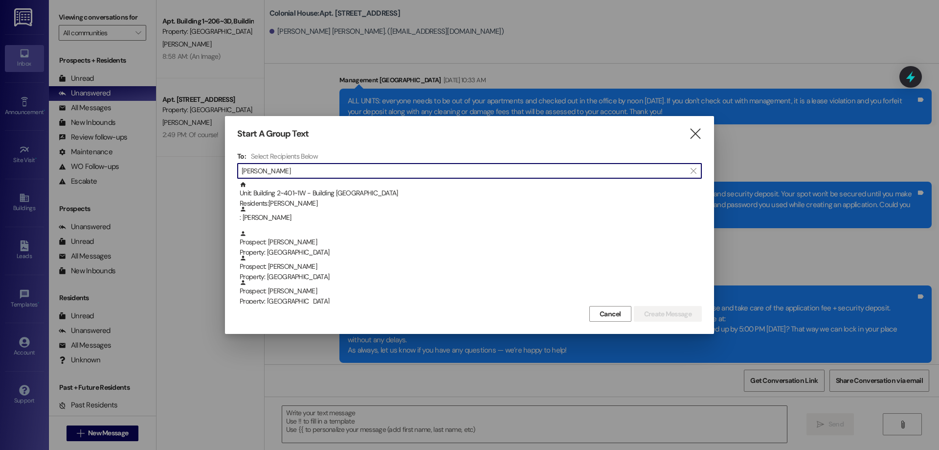
type input "robert"
click at [681, 133] on div "Start A Group Text " at bounding box center [469, 133] width 465 height 11
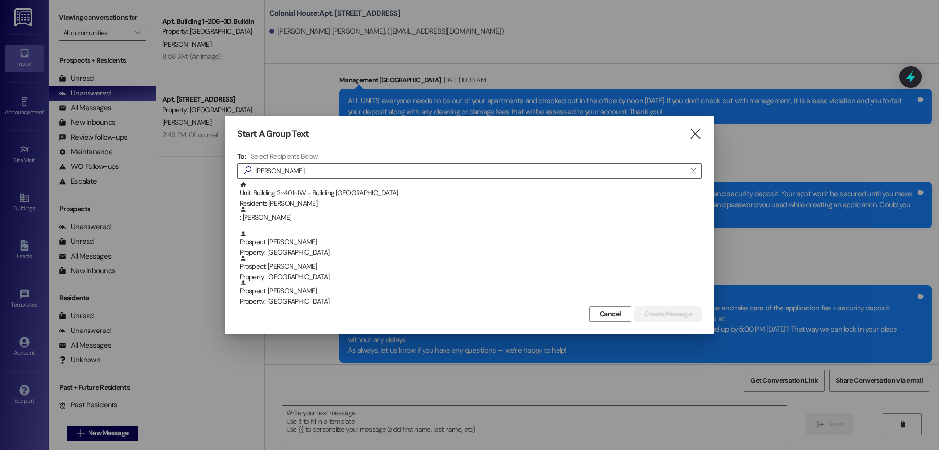
click at [678, 141] on div "Start A Group Text  To: Select Recipients Below  robert  Unit: Building 2~40…" at bounding box center [469, 225] width 489 height 218
click at [703, 132] on div "Start A Group Text  To: Select Recipients Below  robert  Unit: Building 2~40…" at bounding box center [469, 225] width 489 height 218
click at [697, 136] on icon "" at bounding box center [695, 134] width 13 height 10
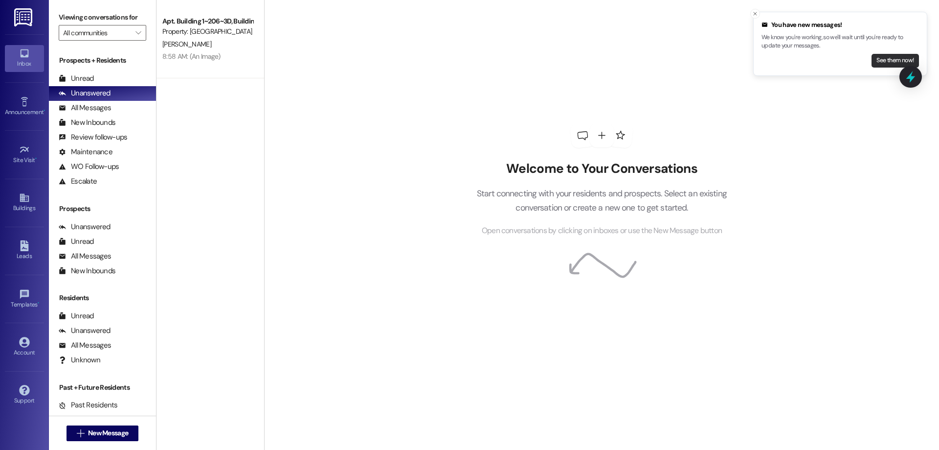
click at [884, 62] on button "See them now!" at bounding box center [895, 61] width 47 height 14
click at [883, 66] on button "See them now!" at bounding box center [895, 61] width 47 height 14
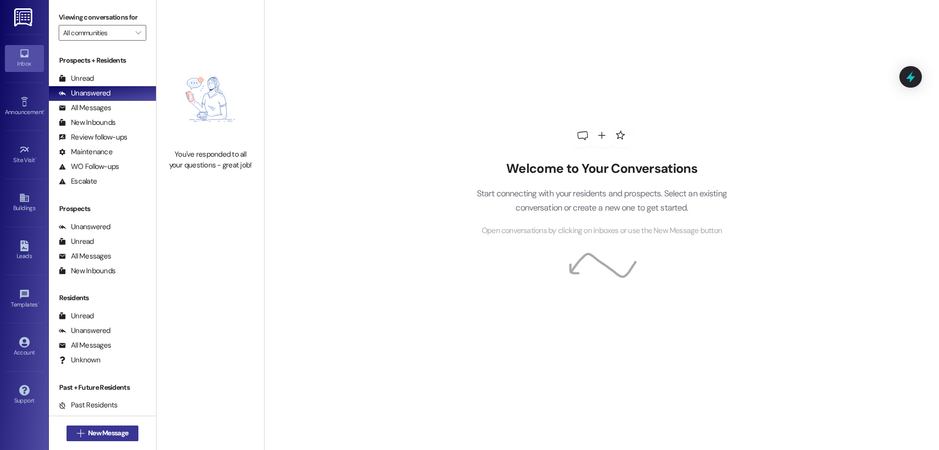
click at [98, 433] on span "New Message" at bounding box center [108, 433] width 40 height 10
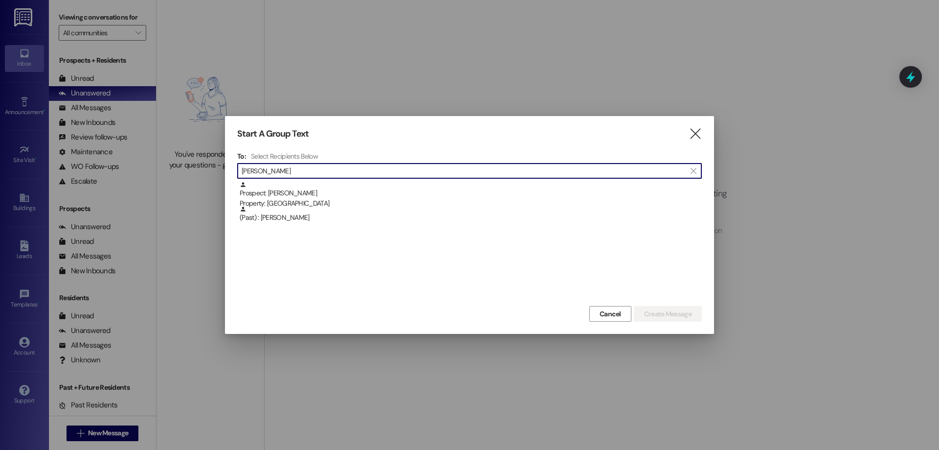
type input "[PERSON_NAME]"
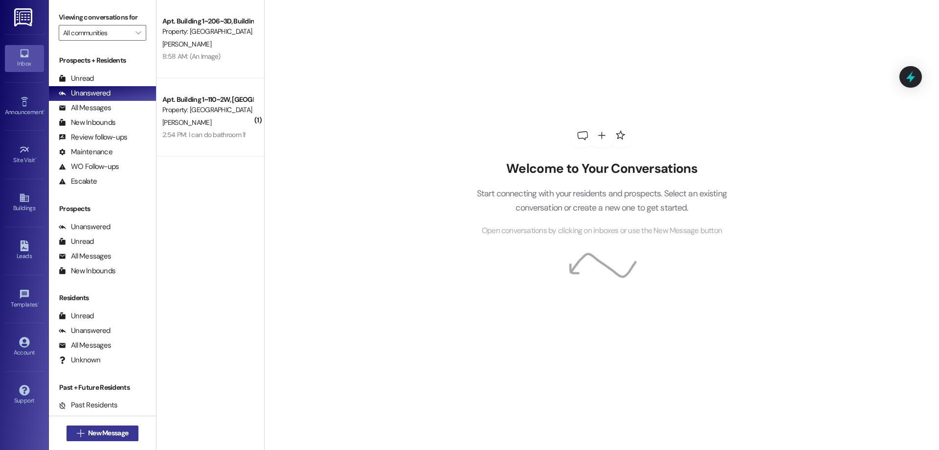
click at [109, 428] on span "New Message" at bounding box center [108, 433] width 40 height 10
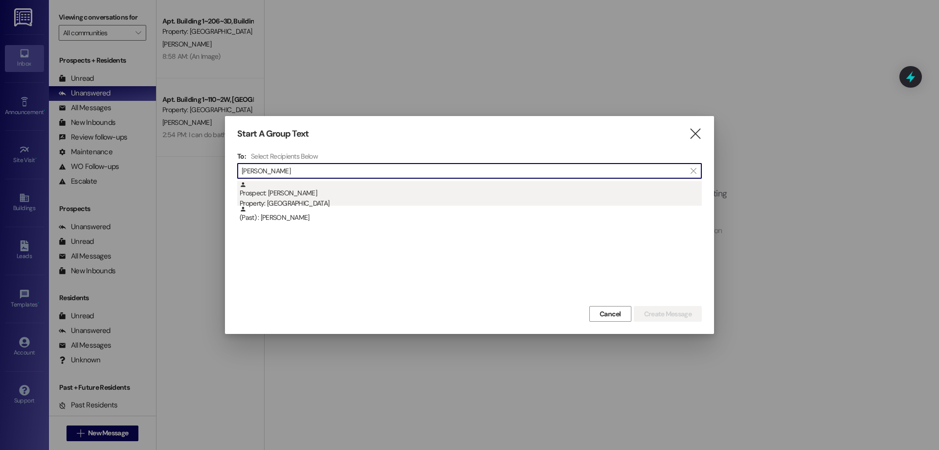
type input "[PERSON_NAME]"
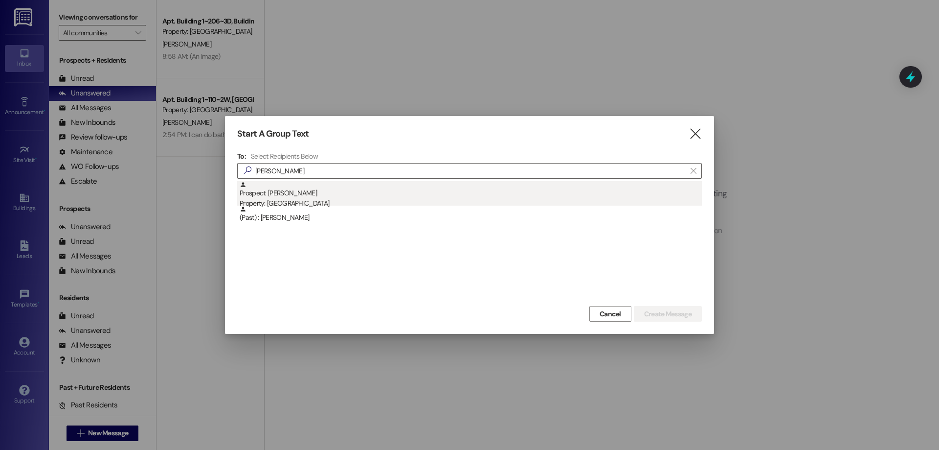
click at [297, 199] on div "Property: [GEOGRAPHIC_DATA]" at bounding box center [471, 203] width 462 height 10
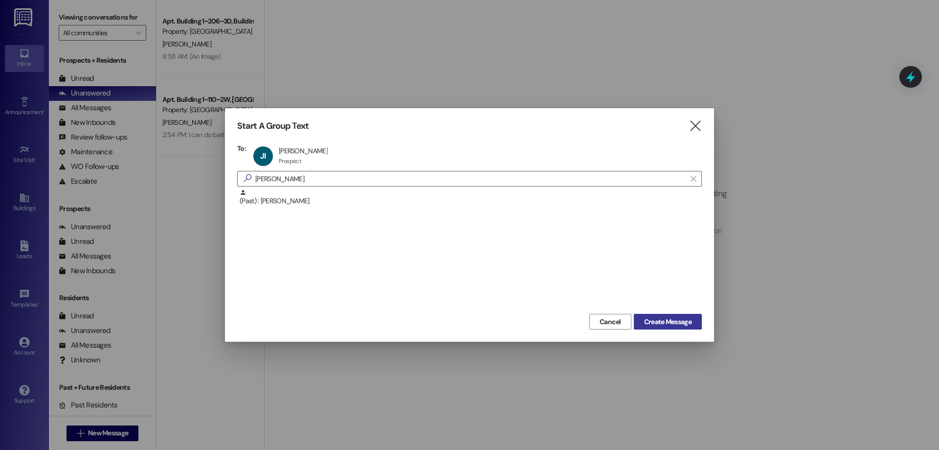
click at [690, 319] on span "Create Message" at bounding box center [667, 321] width 47 height 10
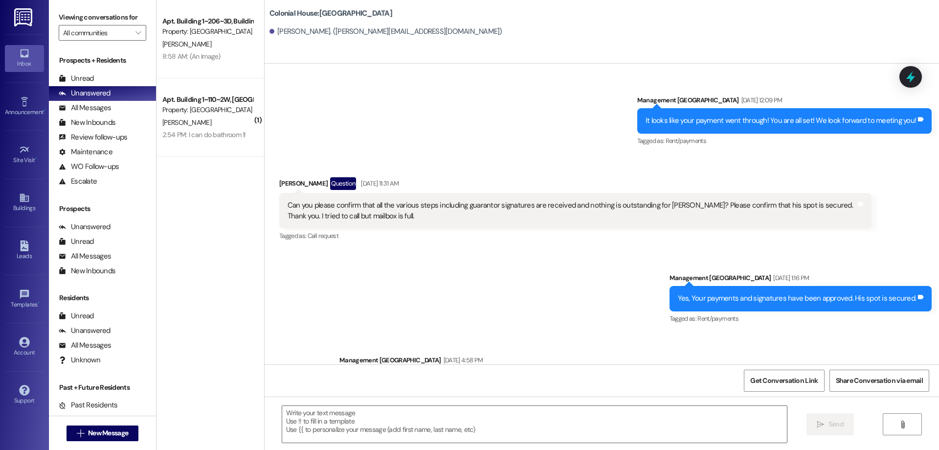
scroll to position [680, 0]
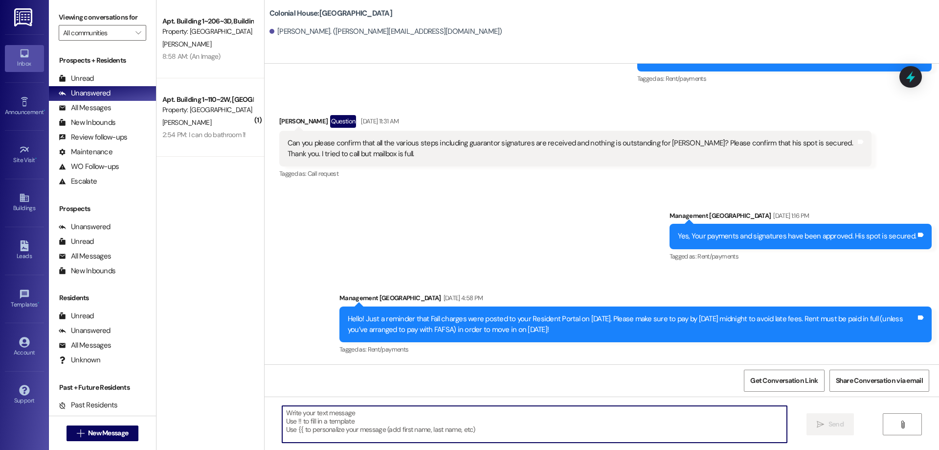
click at [552, 406] on textarea at bounding box center [534, 423] width 505 height 37
click at [550, 415] on textarea at bounding box center [534, 423] width 505 height 37
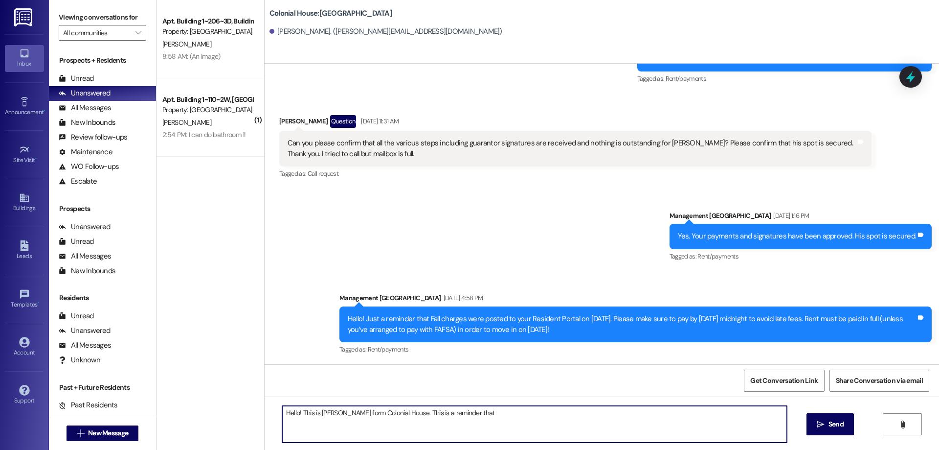
click at [529, 417] on textarea "Hello! This is [PERSON_NAME] form Colonial House. This is a reminder that" at bounding box center [534, 423] width 505 height 37
click at [585, 410] on textarea "Hello! This is [PERSON_NAME] form Colonial House. This is in response for the m…" at bounding box center [534, 423] width 505 height 37
click at [551, 414] on textarea "Hello! This is [PERSON_NAME] form Colonial House. This is in response for the m…" at bounding box center [534, 423] width 505 height 37
click at [621, 419] on textarea "Hello! This is [PERSON_NAME] form Colonial House. This is in response for the m…" at bounding box center [534, 423] width 505 height 37
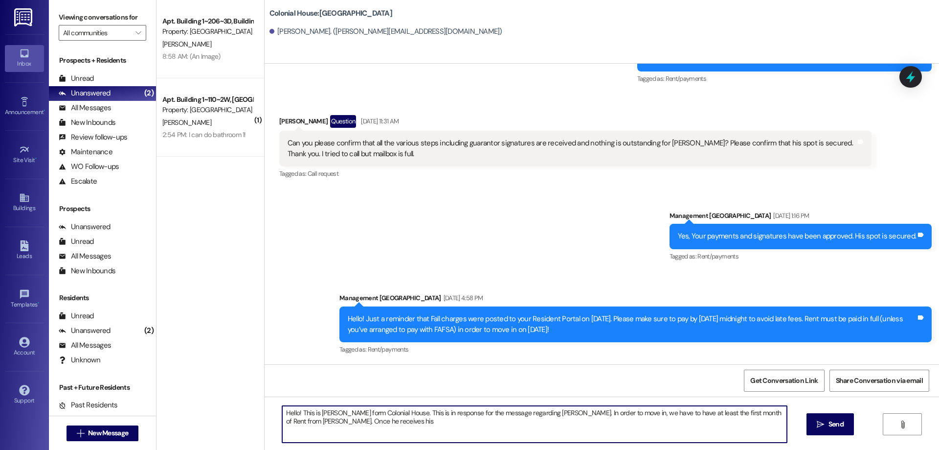
click at [417, 422] on textarea "Hello! This is [PERSON_NAME] form Colonial House. This is in response for the m…" at bounding box center [534, 423] width 505 height 37
type textarea "Hello! This is [PERSON_NAME] form Colonial House. This is in response for the m…"
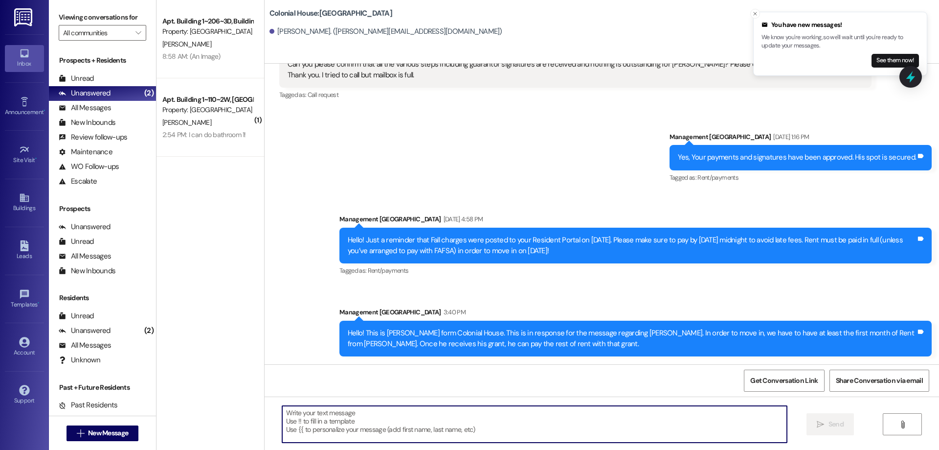
scroll to position [827, 0]
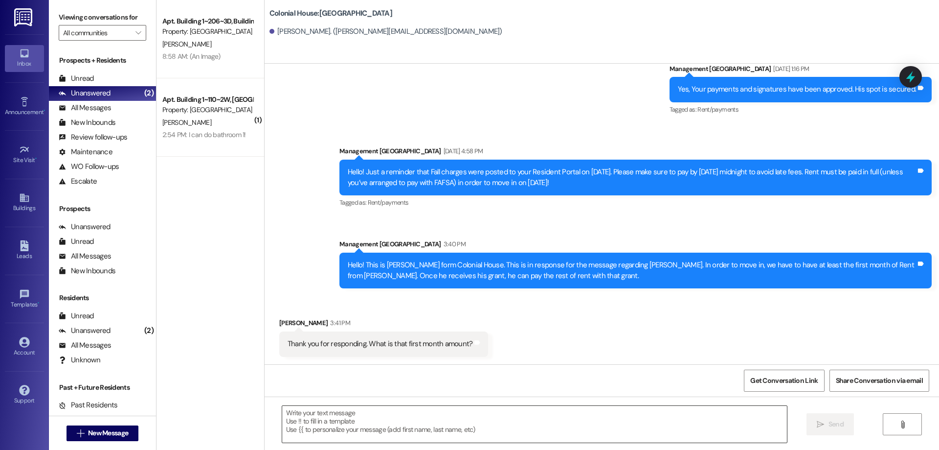
click at [727, 427] on textarea at bounding box center [534, 423] width 505 height 37
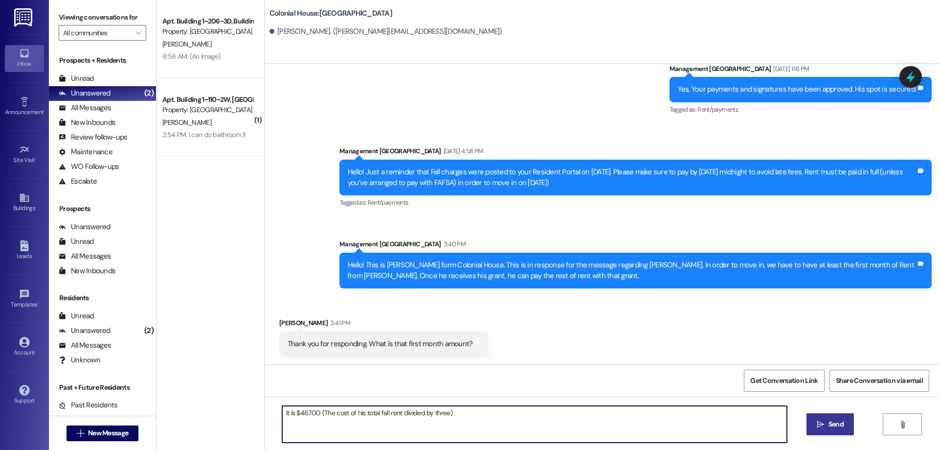
type textarea "It is $467.00 (The cost of his total fall rent divided by three)"
click at [831, 417] on button " Send" at bounding box center [830, 424] width 47 height 22
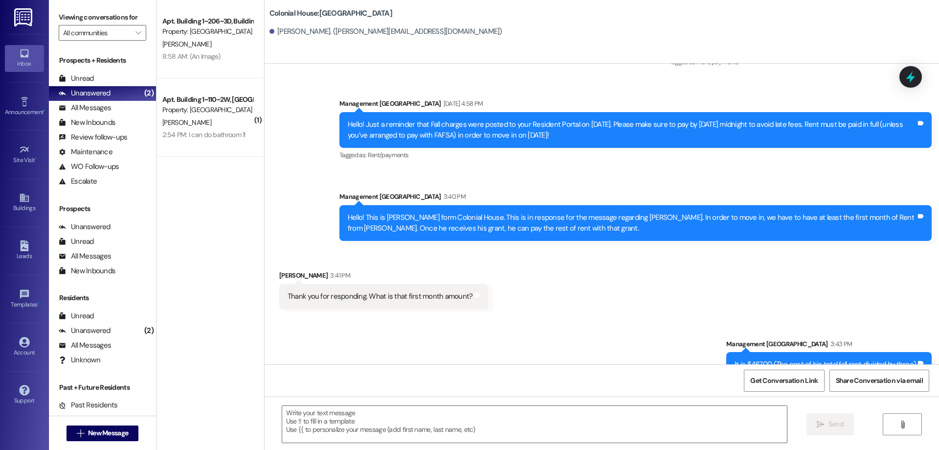
scroll to position [895, 0]
